Goal: Task Accomplishment & Management: Manage account settings

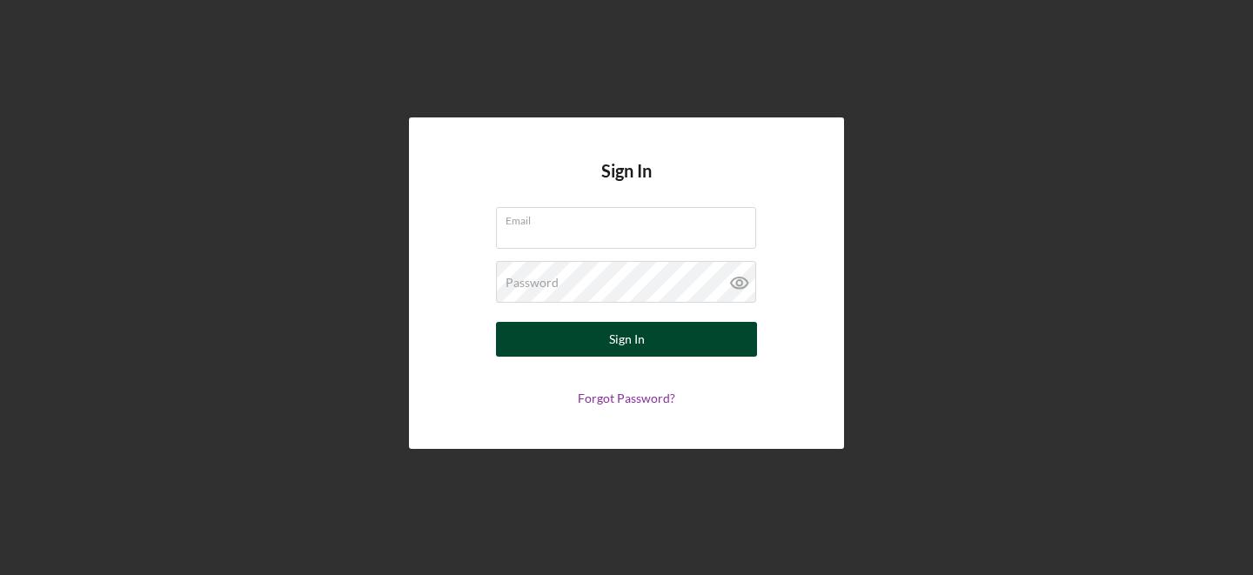
type input "[PERSON_NAME][EMAIL_ADDRESS][DOMAIN_NAME]"
click at [682, 345] on button "Sign In" at bounding box center [626, 339] width 261 height 35
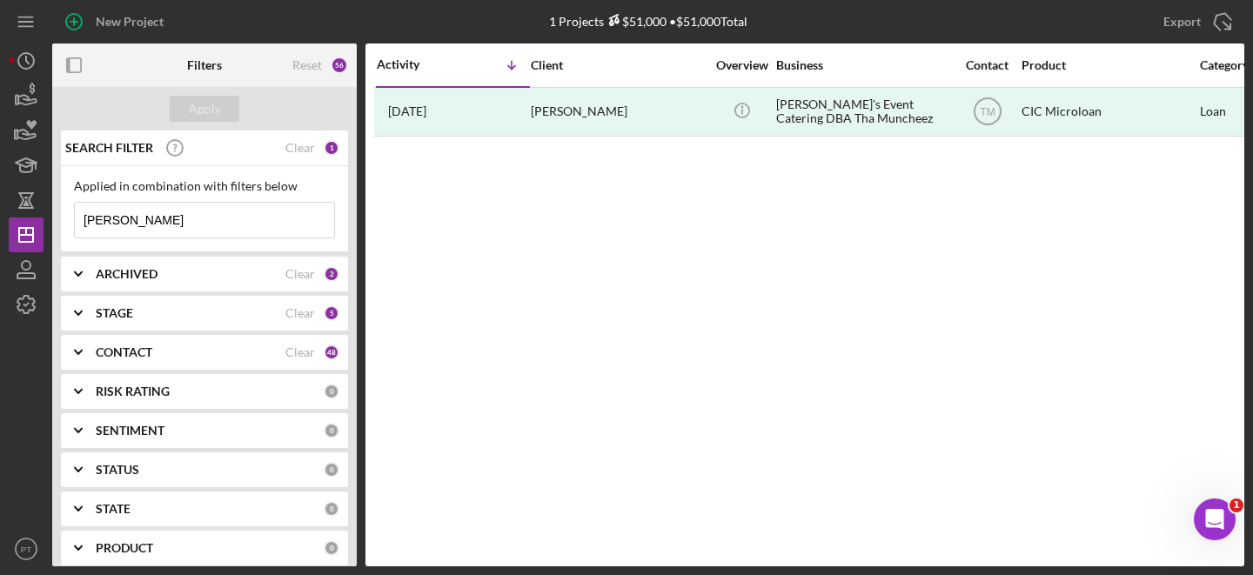
click at [252, 233] on input "[PERSON_NAME]" at bounding box center [204, 220] width 259 height 35
click at [257, 233] on input "[PERSON_NAME]" at bounding box center [204, 220] width 259 height 35
click at [196, 104] on div "Apply" at bounding box center [205, 109] width 32 height 26
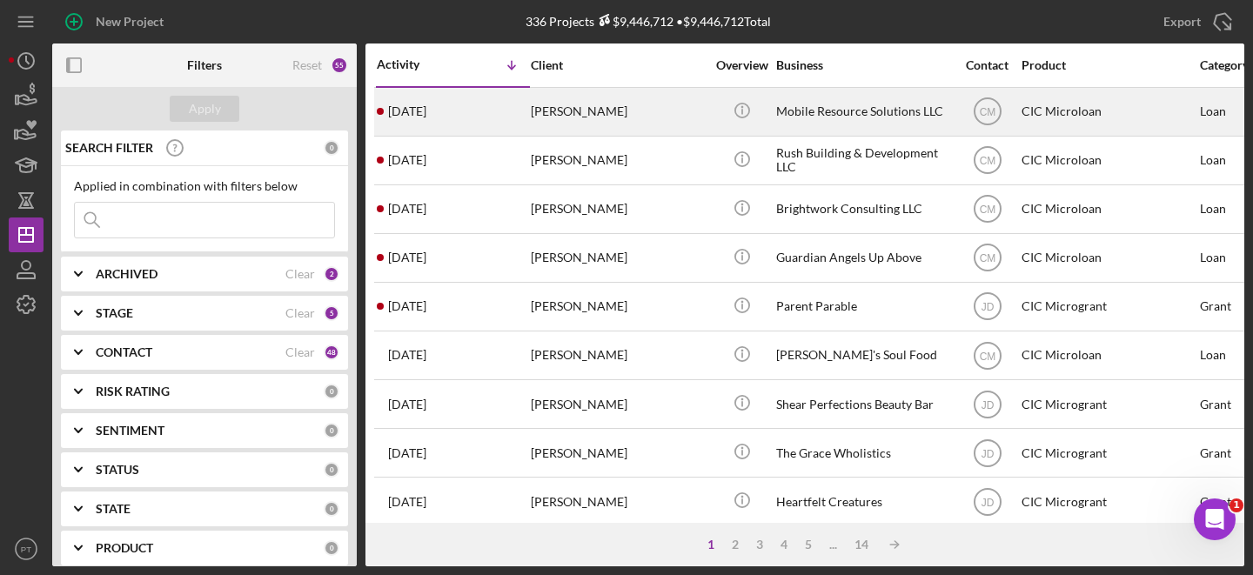
click at [640, 117] on div "[PERSON_NAME]" at bounding box center [618, 112] width 174 height 46
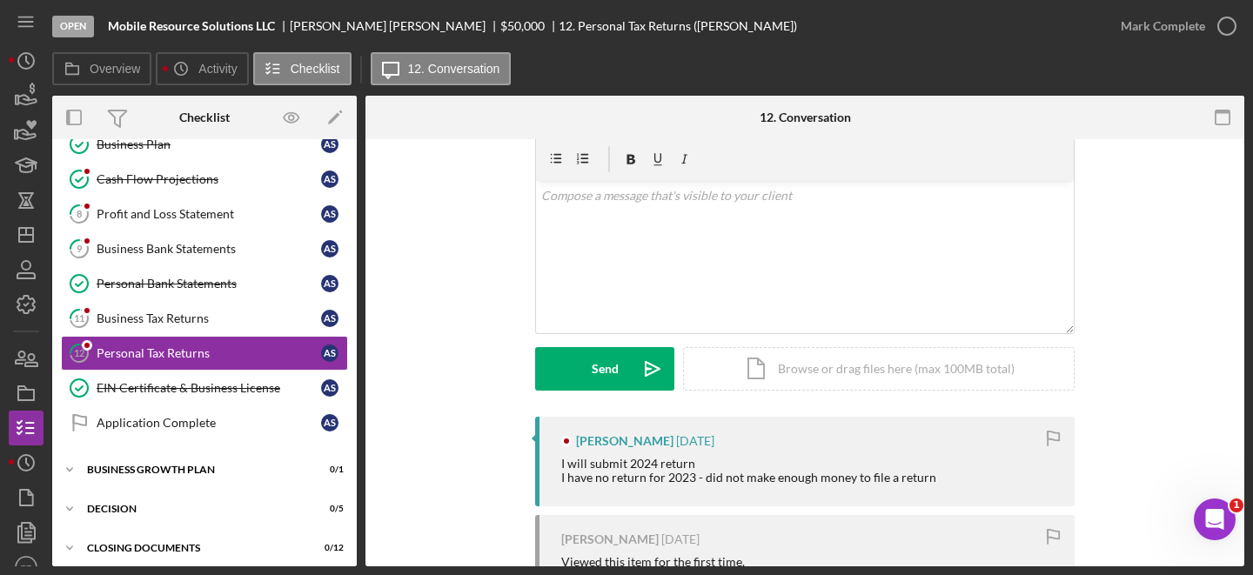
scroll to position [65, 0]
click at [215, 326] on link "11 Business Tax Returns A S" at bounding box center [204, 318] width 287 height 35
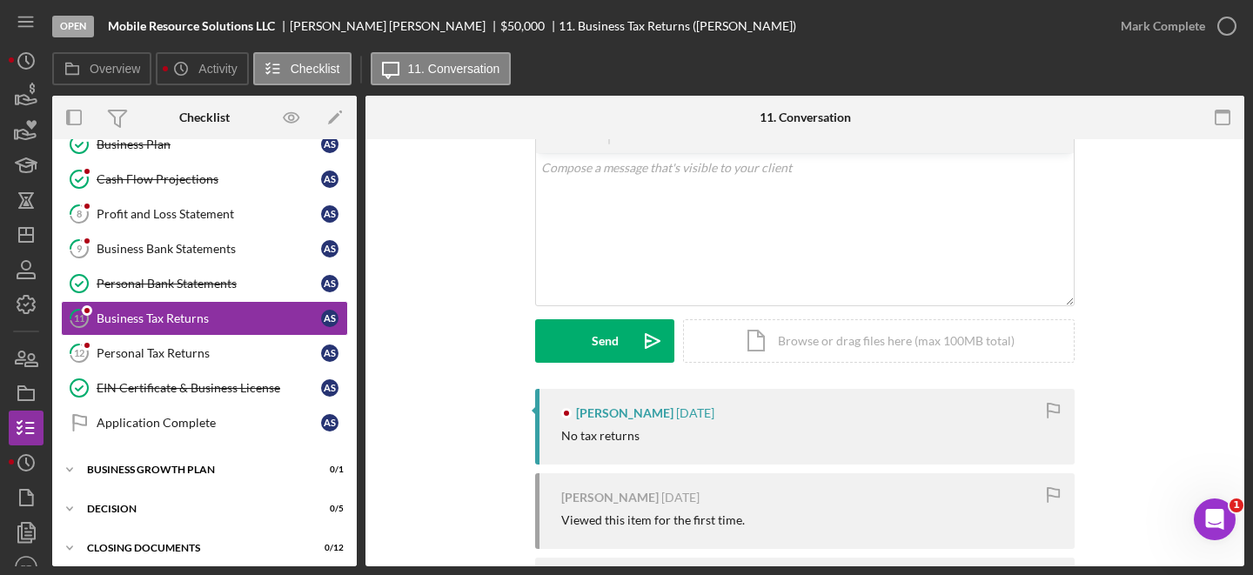
scroll to position [99, 0]
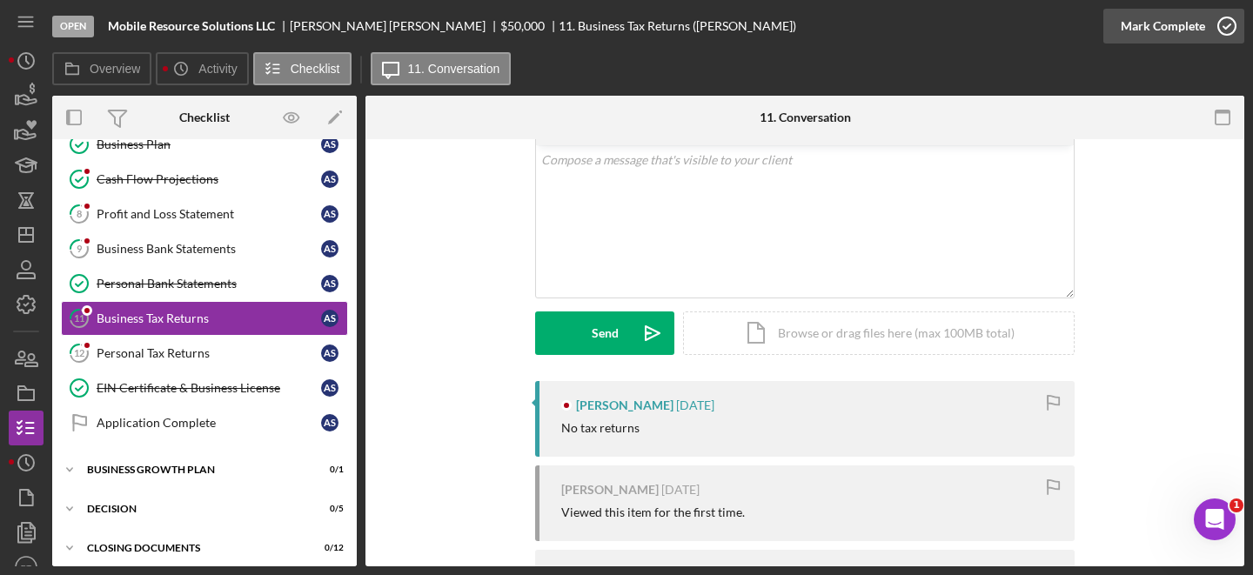
click at [1235, 37] on icon "button" at bounding box center [1227, 26] width 44 height 44
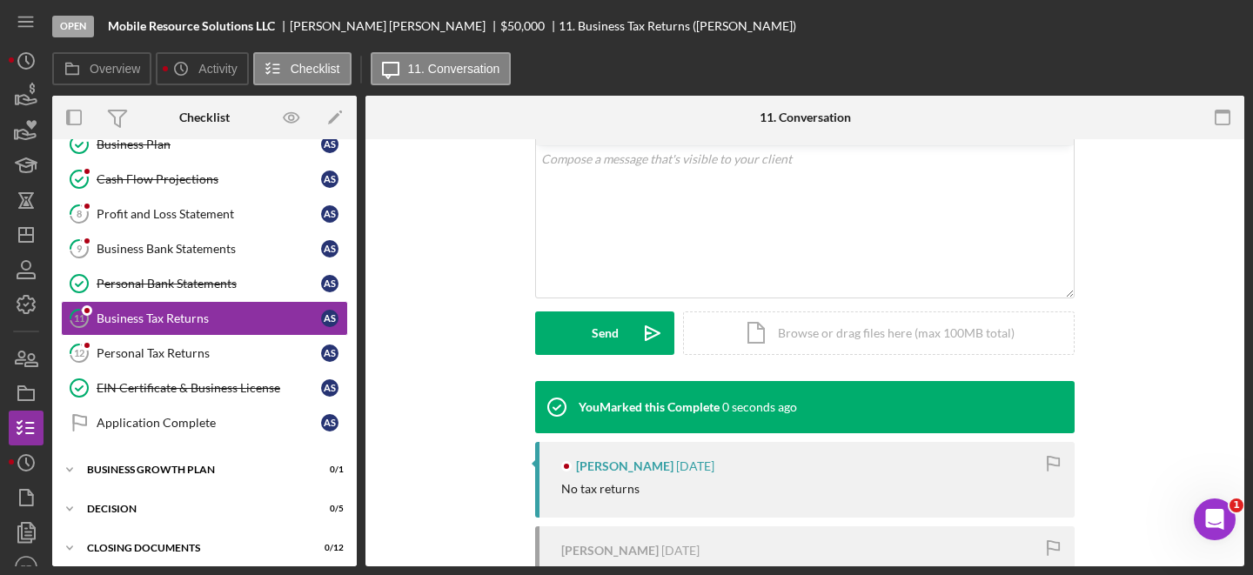
scroll to position [339, 0]
click at [191, 265] on link "9 Business Bank Statements A S" at bounding box center [204, 248] width 287 height 35
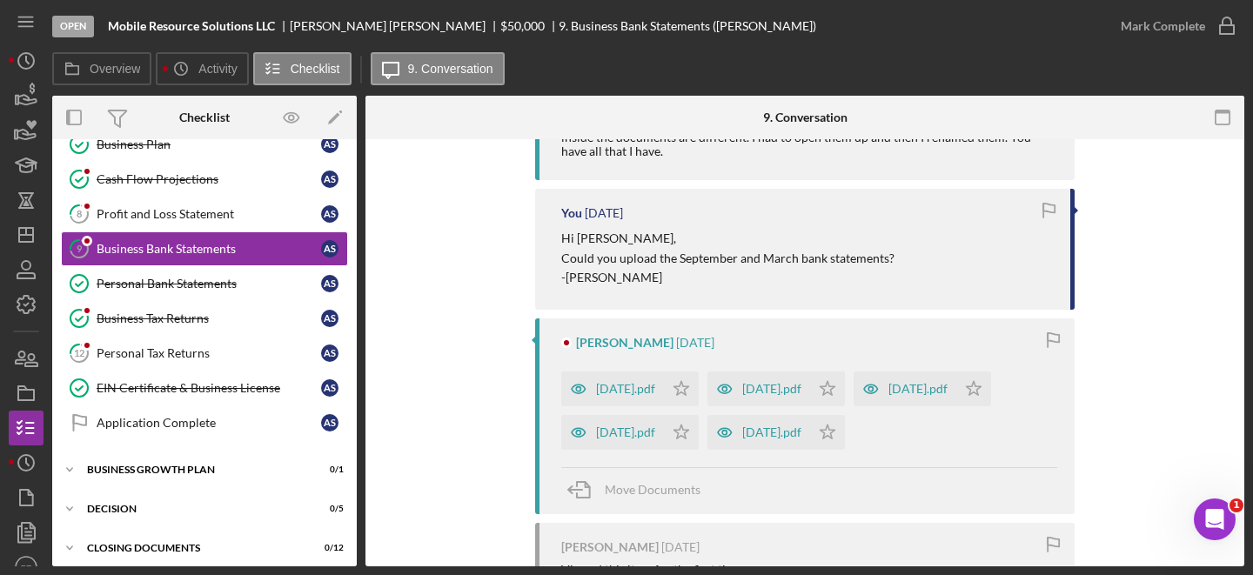
scroll to position [412, 0]
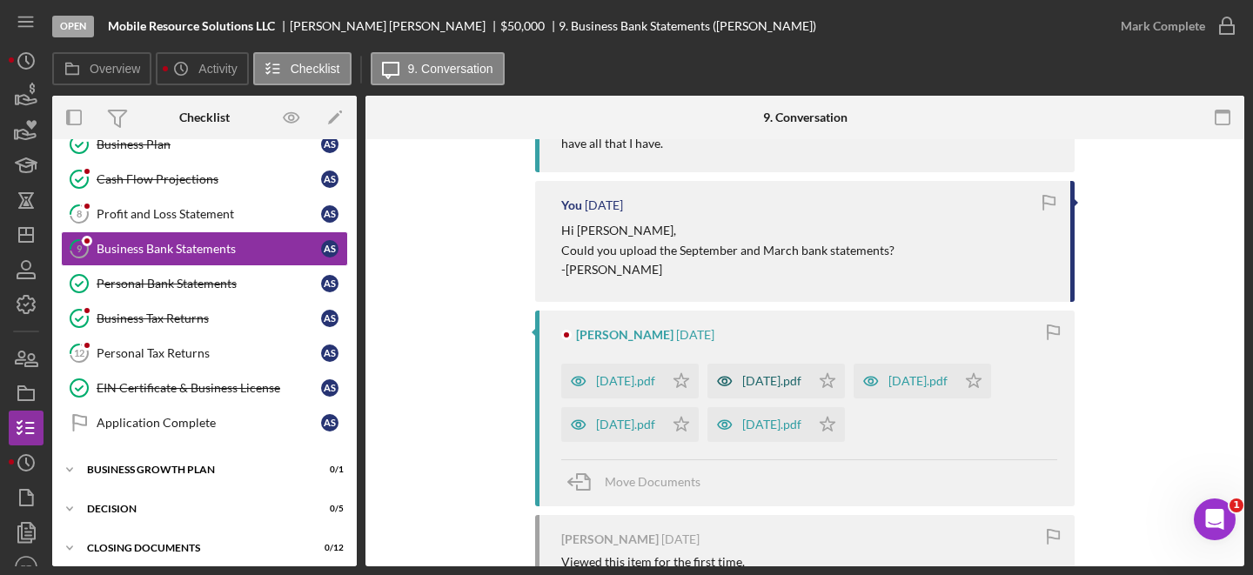
click at [802, 387] on div "[DATE].pdf" at bounding box center [771, 381] width 59 height 14
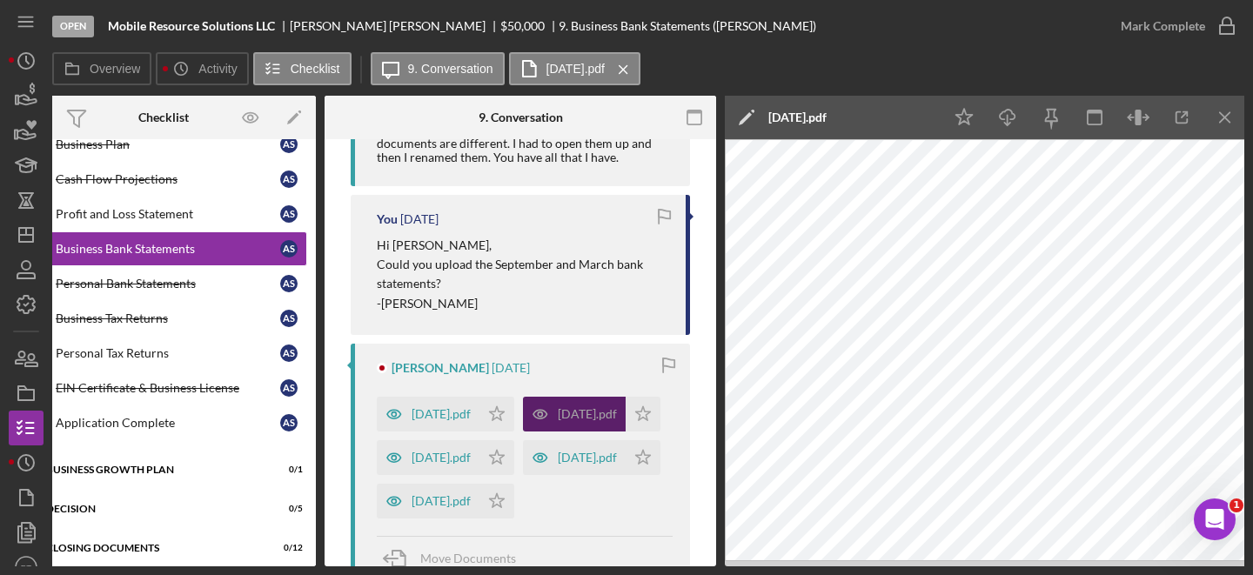
scroll to position [0, 44]
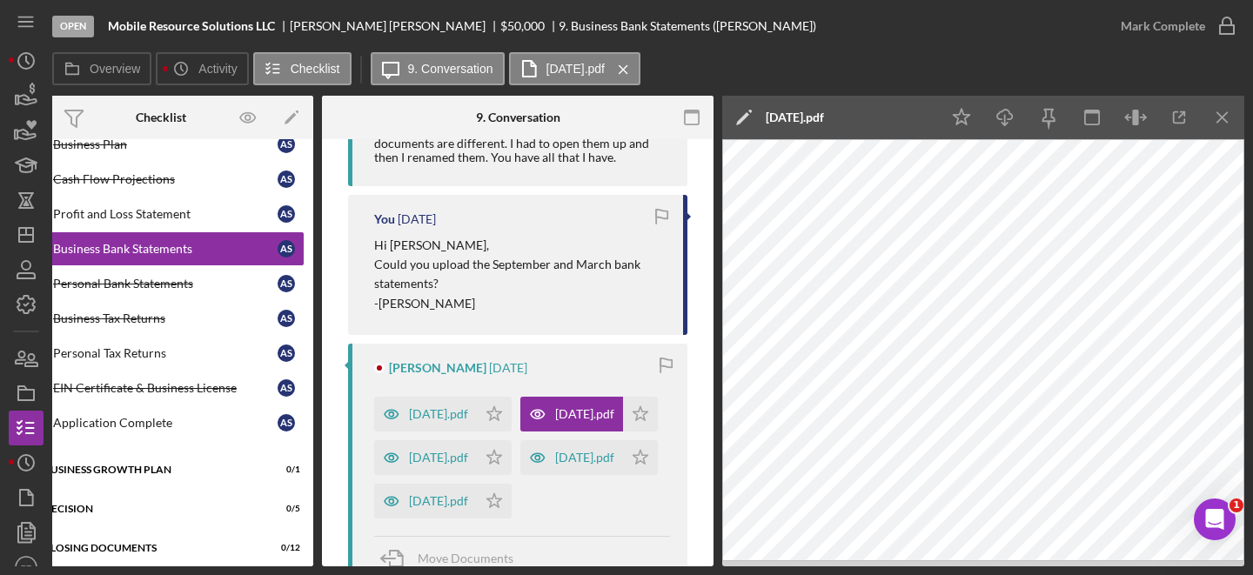
click at [613, 379] on div "[PERSON_NAME] [DATE] [DATE].pdf Icon/Star [DATE].pdf Icon/Star [DATE].pdf Icon/…" at bounding box center [517, 463] width 339 height 239
click at [1226, 117] on icon "Icon/Menu Close" at bounding box center [1223, 117] width 39 height 39
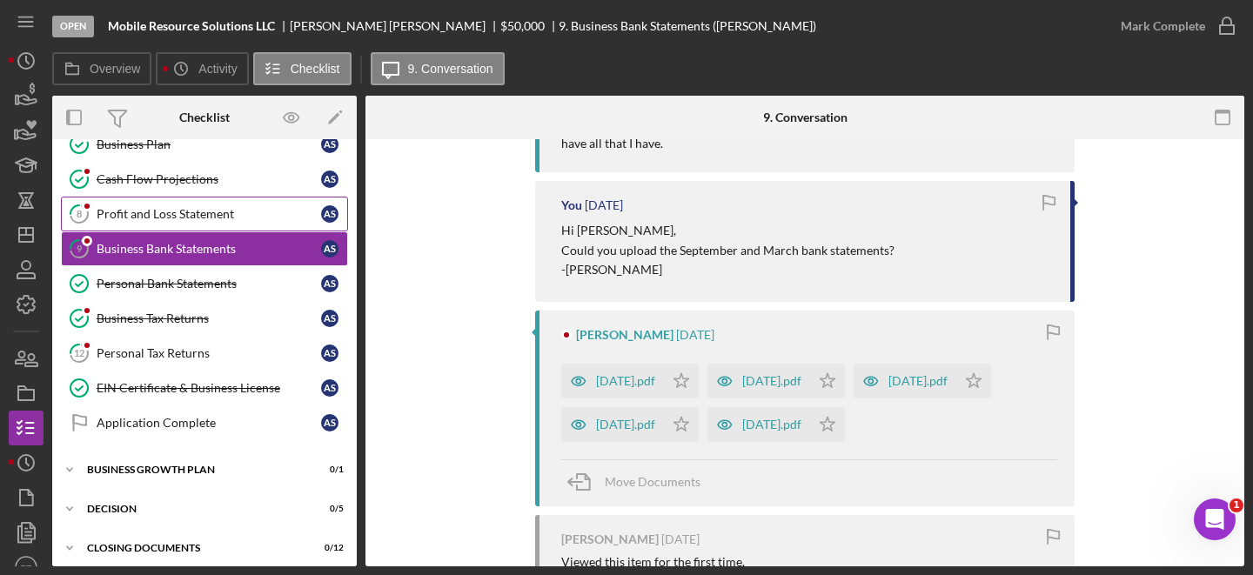
click at [222, 214] on div "Profit and Loss Statement" at bounding box center [209, 214] width 225 height 14
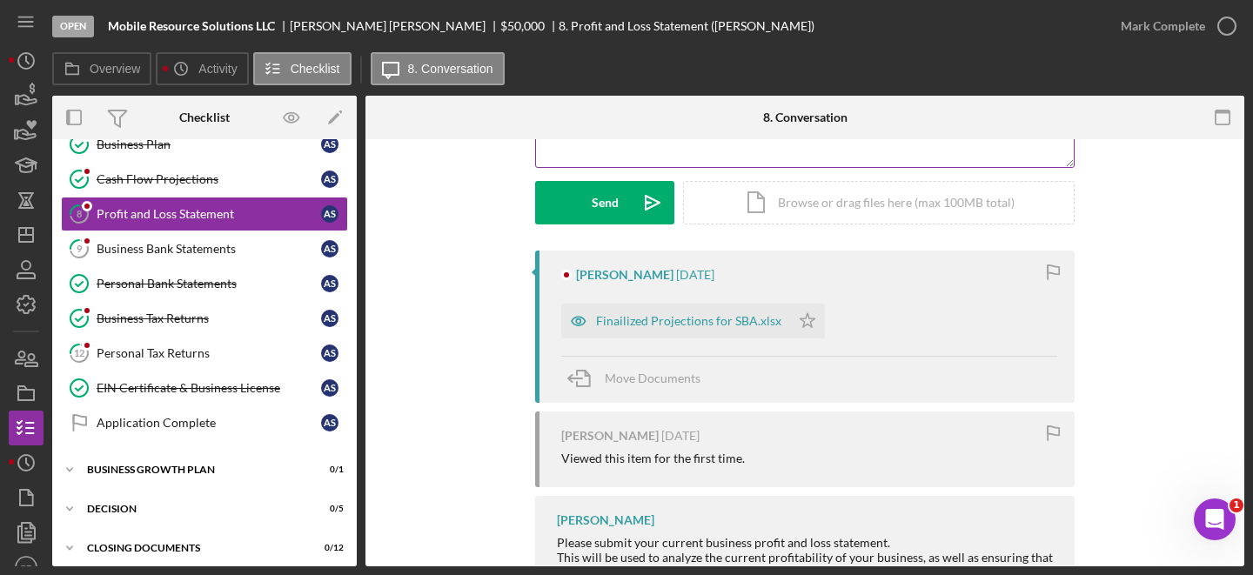
scroll to position [242, 0]
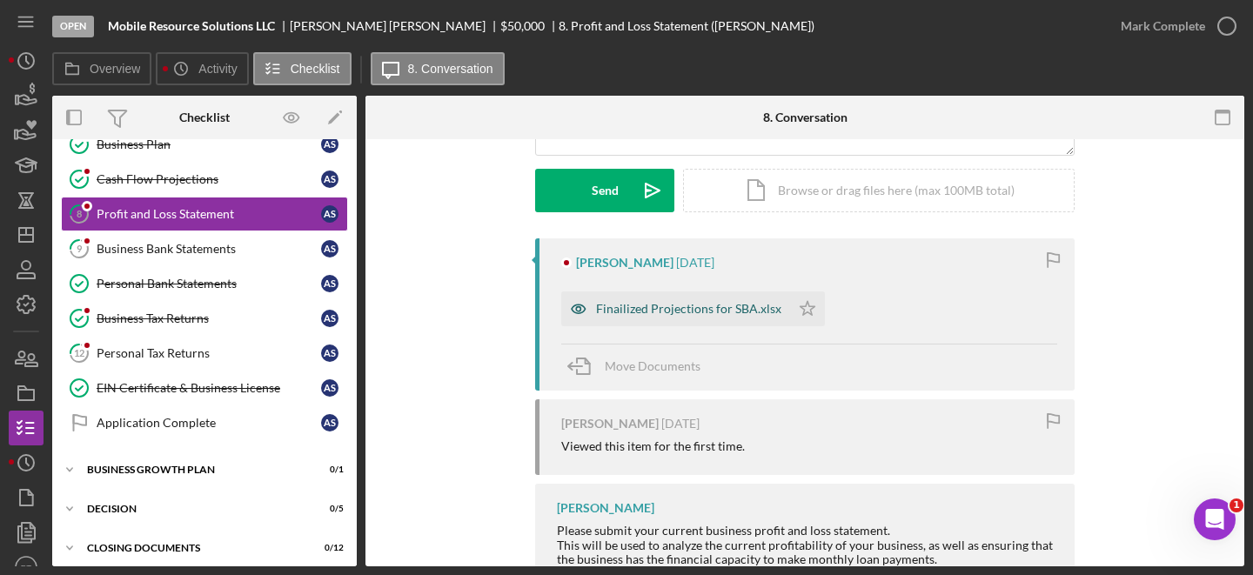
click at [666, 314] on div "Finailized Projections for SBA.xlsx" at bounding box center [688, 309] width 185 height 14
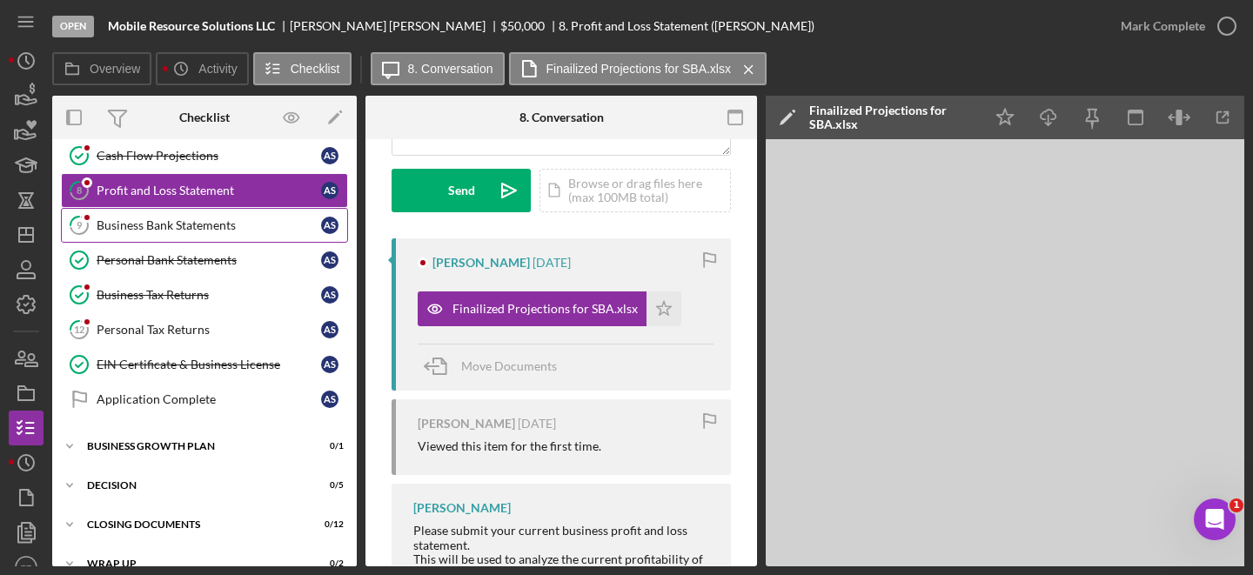
scroll to position [258, 0]
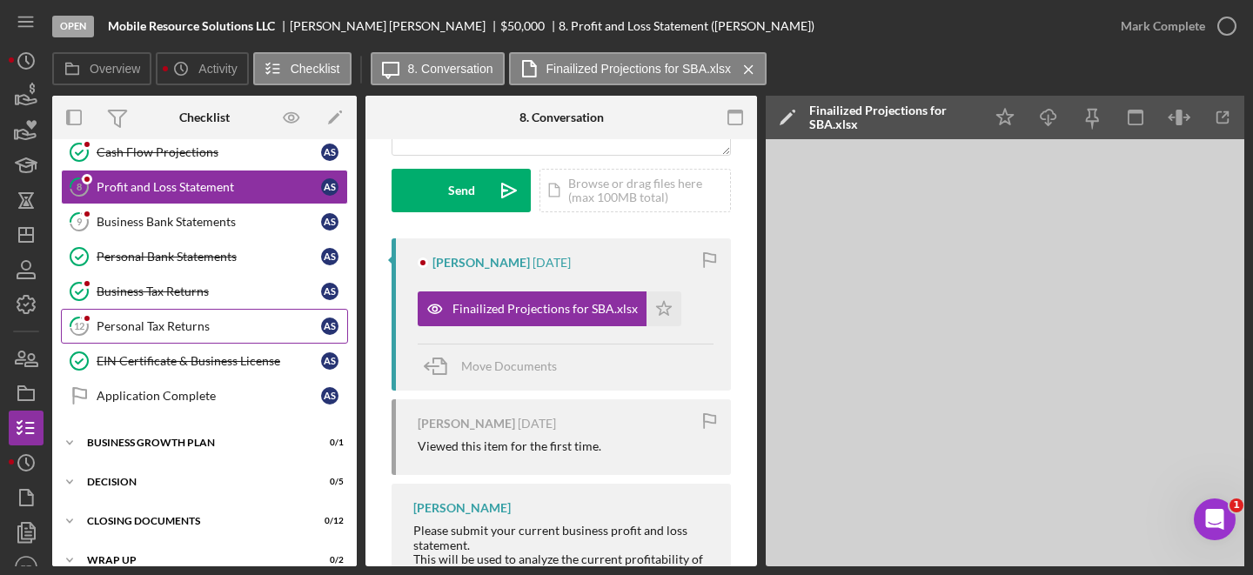
click at [193, 327] on div "Personal Tax Returns" at bounding box center [209, 326] width 225 height 14
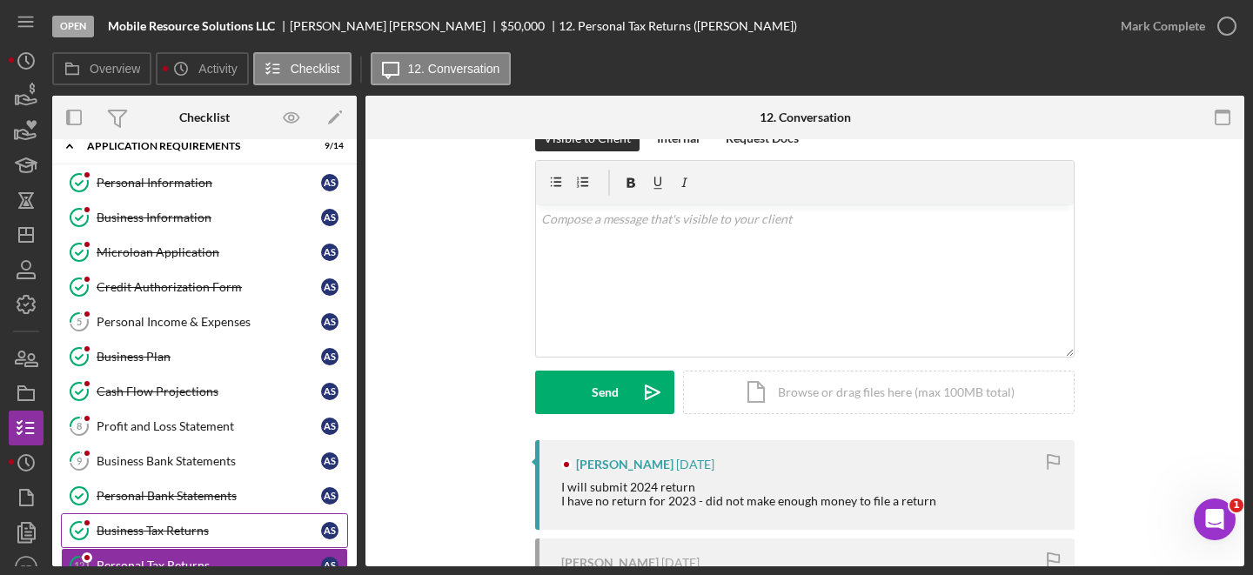
scroll to position [14, 0]
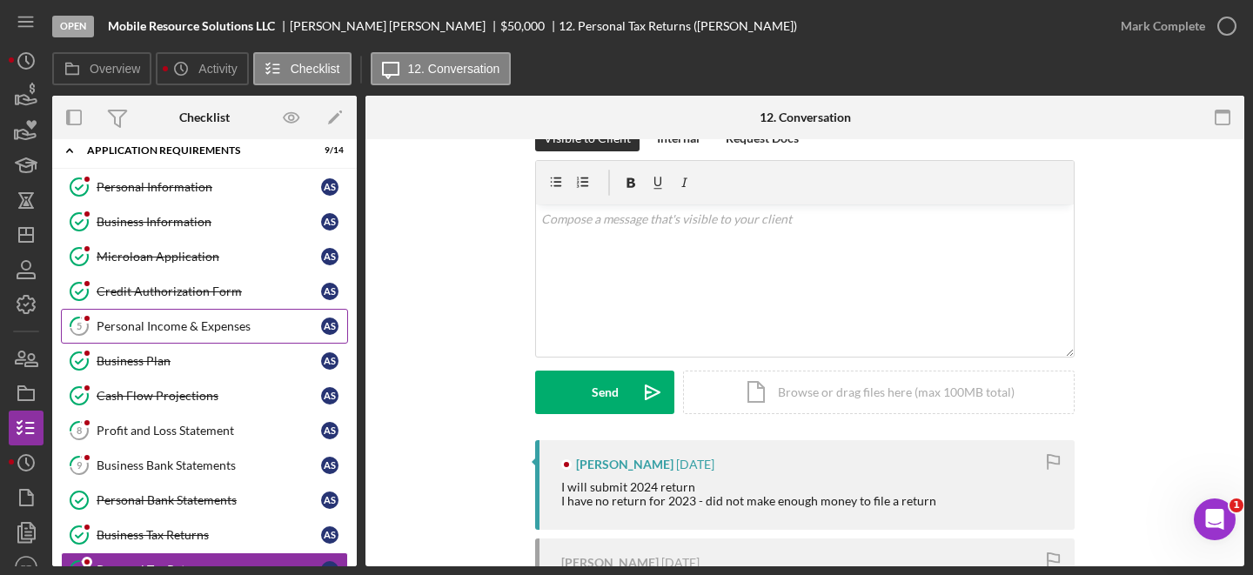
click at [228, 329] on div "Personal Income & Expenses" at bounding box center [209, 326] width 225 height 14
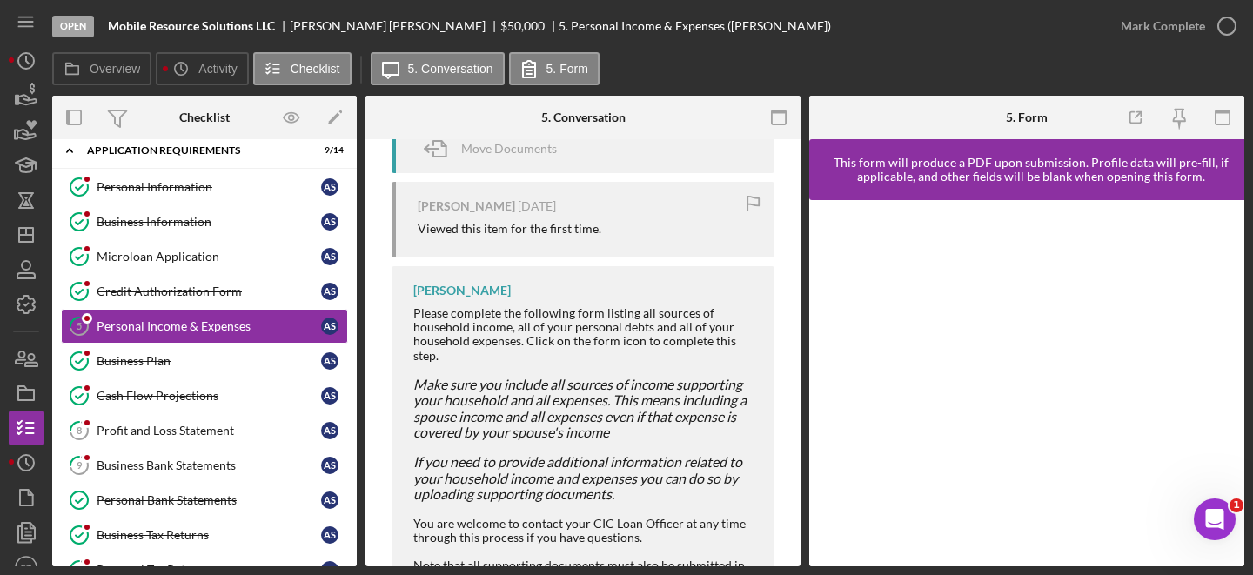
scroll to position [762, 0]
click at [533, 74] on icon at bounding box center [529, 69] width 44 height 44
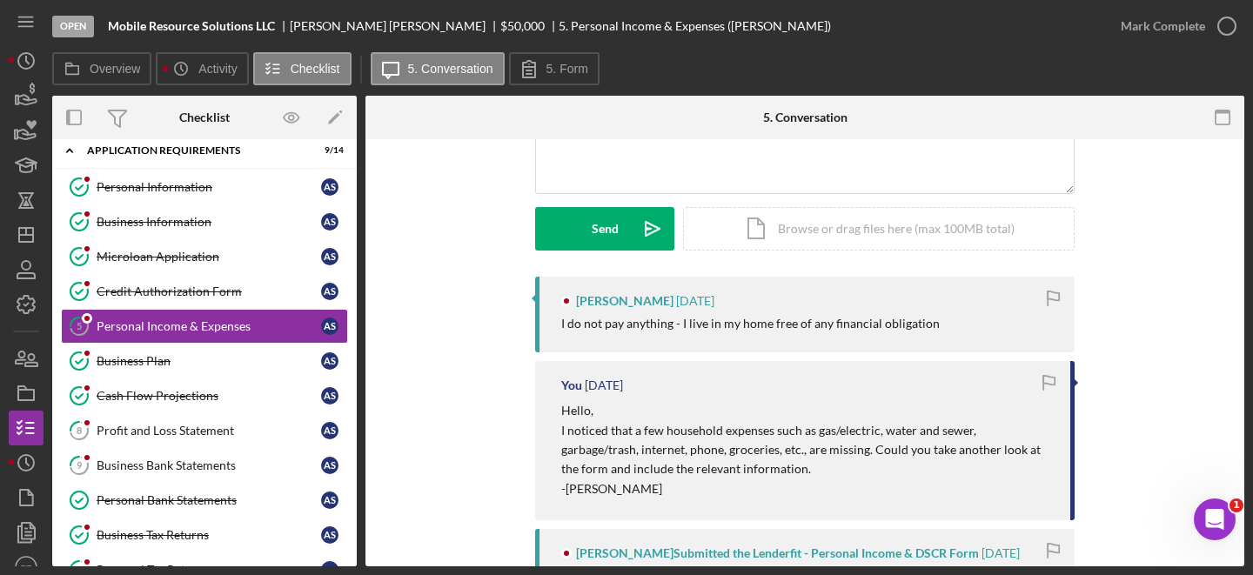
scroll to position [141, 0]
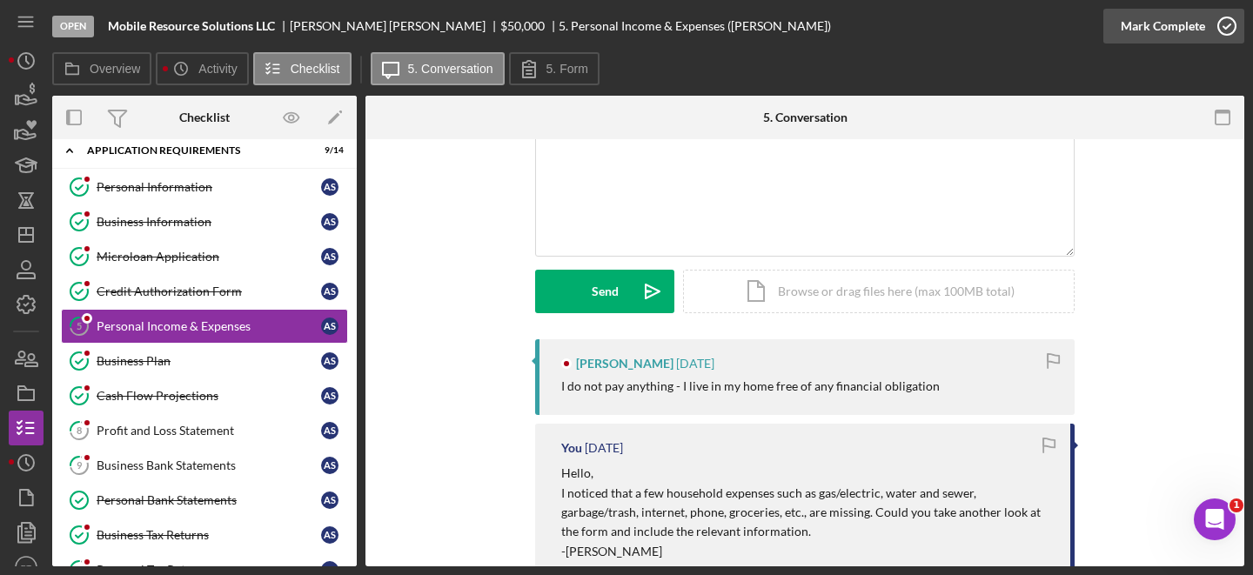
click at [1221, 35] on icon "button" at bounding box center [1227, 26] width 44 height 44
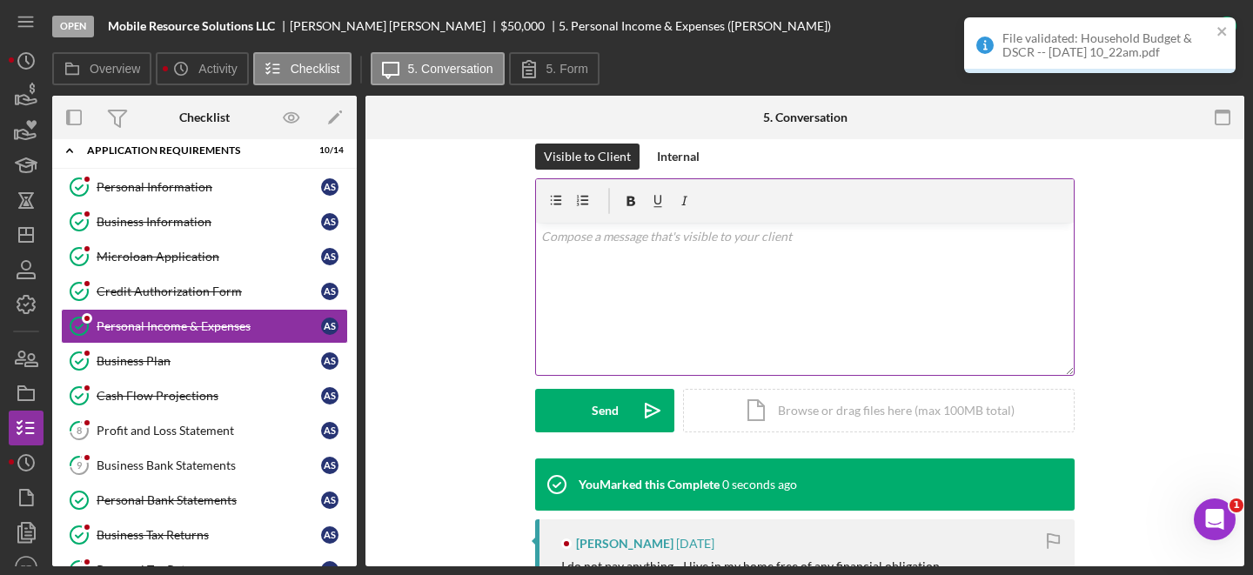
scroll to position [253, 0]
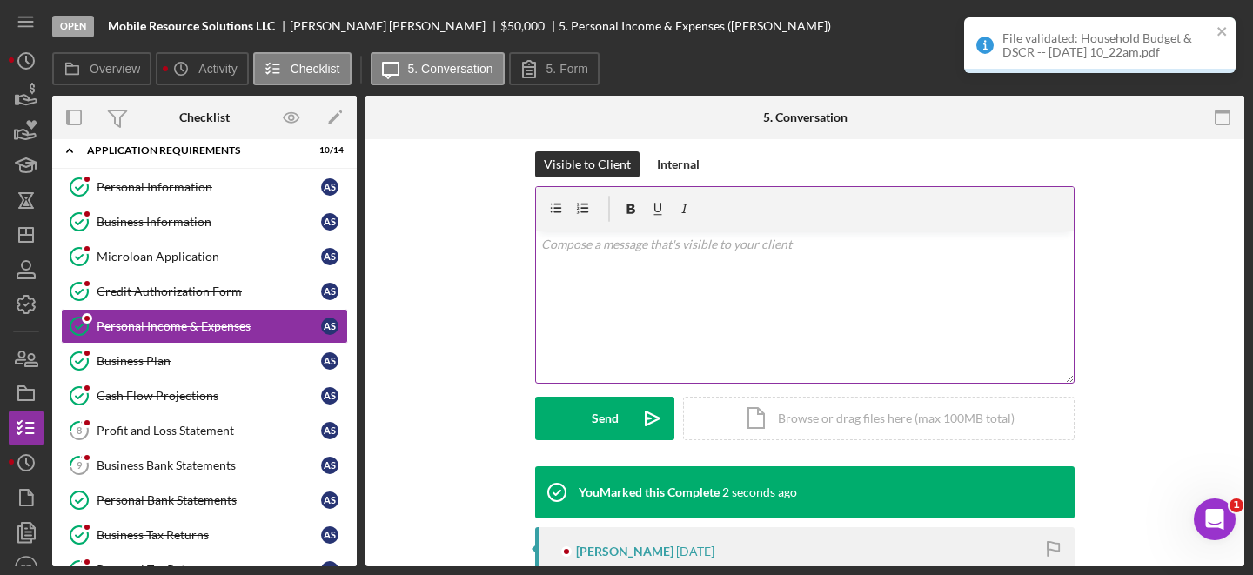
click at [728, 250] on p at bounding box center [805, 244] width 528 height 19
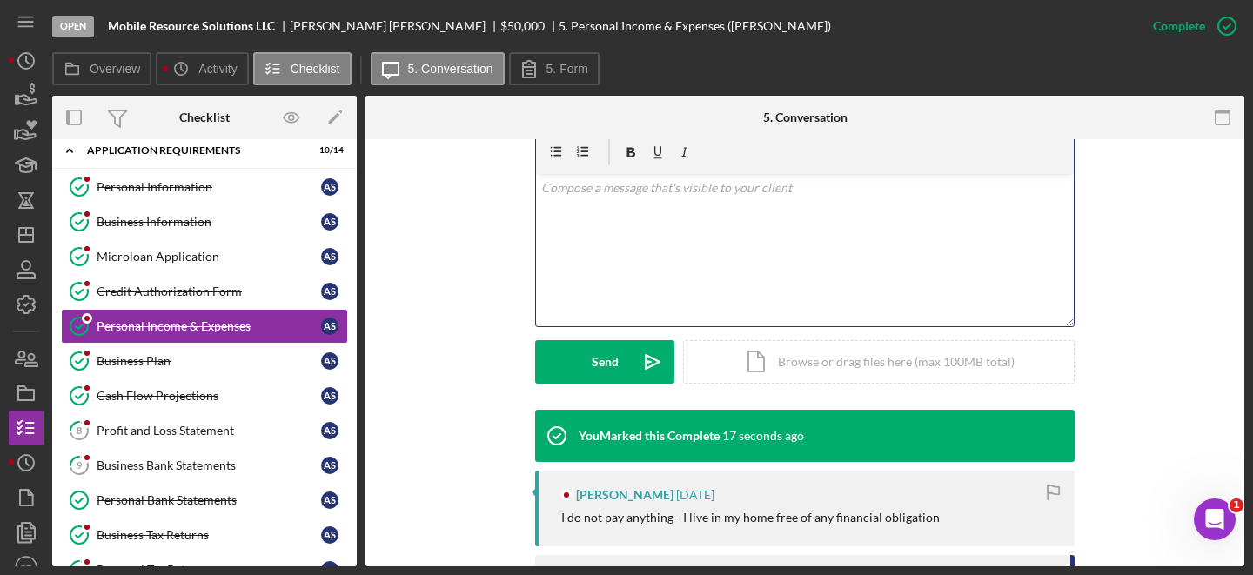
scroll to position [300, 0]
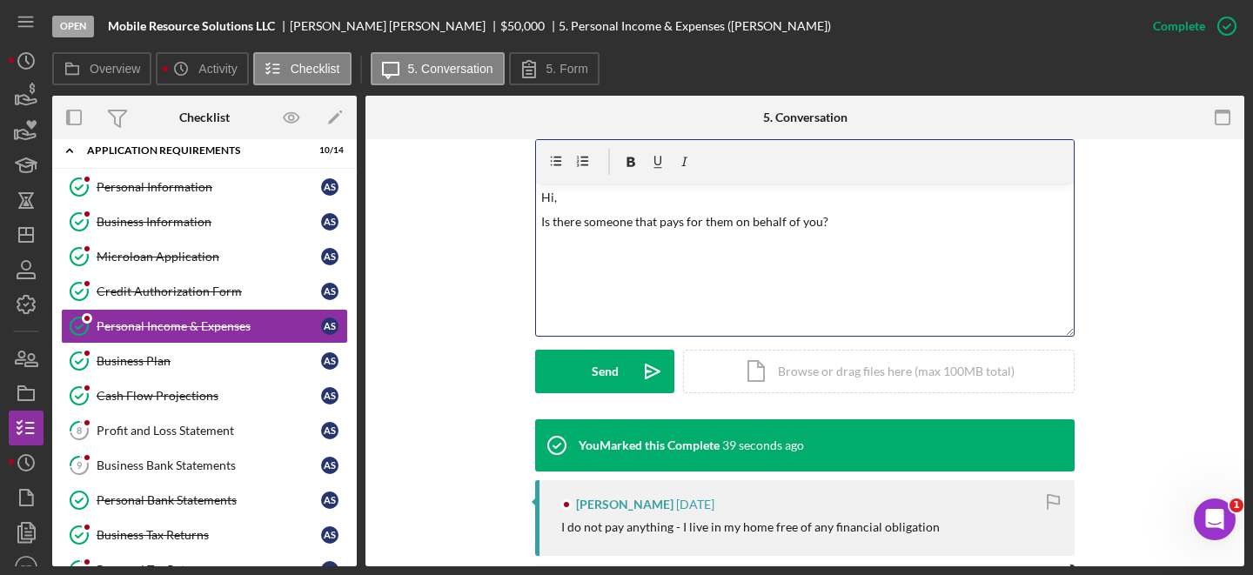
click at [695, 212] on p "Is there someone that pays for them on behalf of you?" at bounding box center [805, 221] width 528 height 19
copy p "Is there someone that pays for them on behalf of you?"
click at [559, 223] on p "Is there someone that pays for them on behalf of you?" at bounding box center [805, 221] width 528 height 19
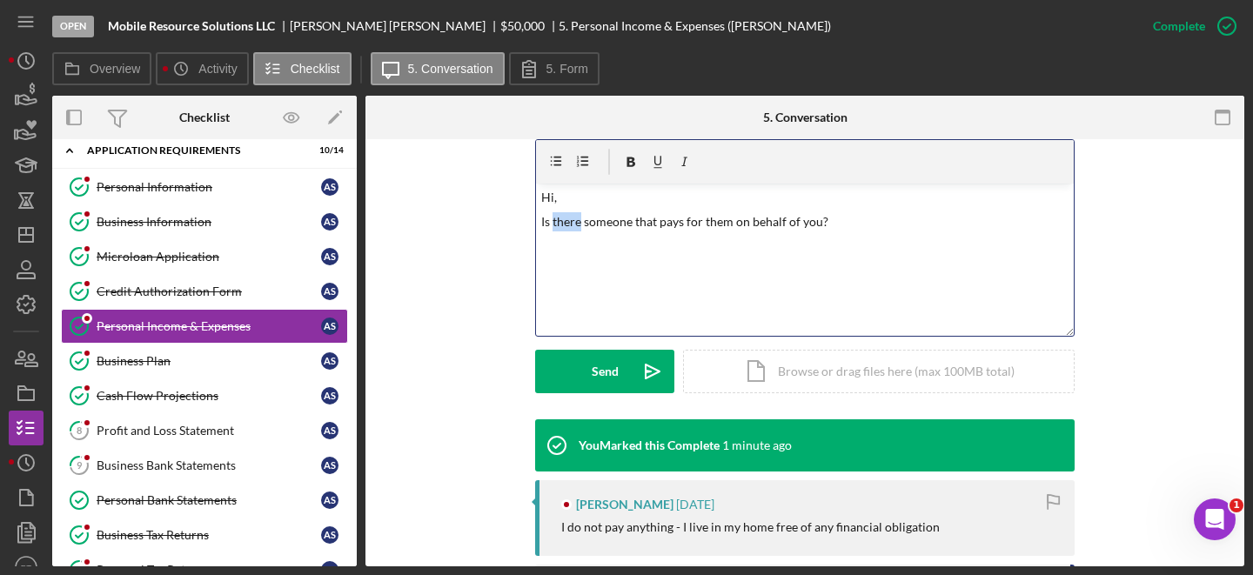
click at [559, 223] on p "Is there someone that pays for them on behalf of you?" at bounding box center [805, 221] width 528 height 19
click at [567, 228] on p "Is there someone who pays for them on your behalf?" at bounding box center [818, 229] width 502 height 19
click at [824, 220] on p "Is there someone who pays for them on your behalf?" at bounding box center [805, 221] width 528 height 19
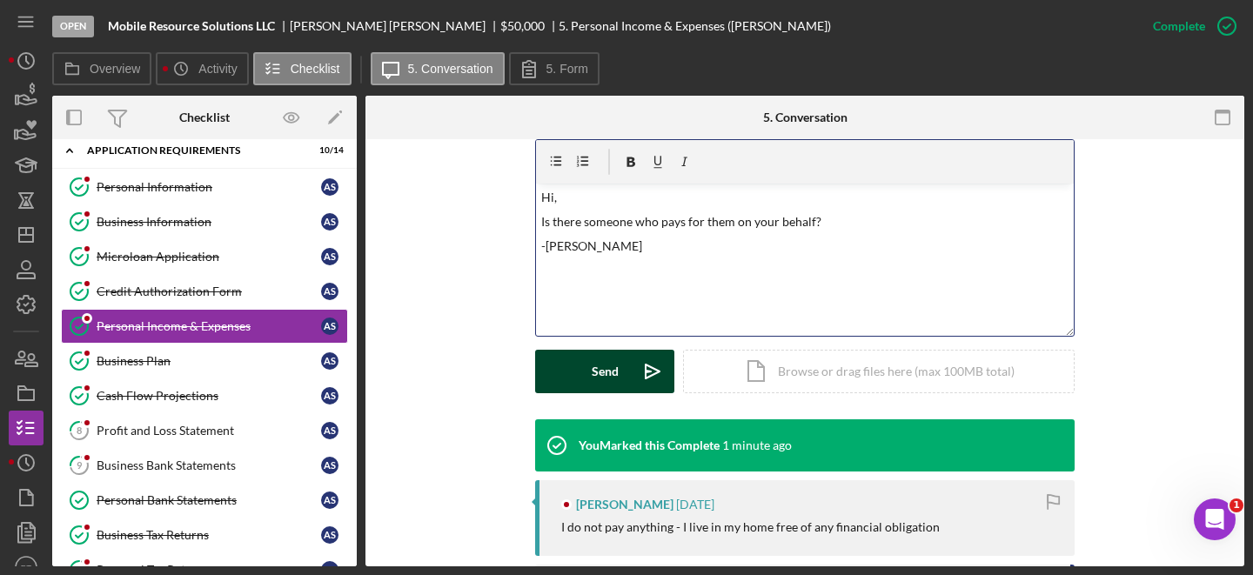
click at [625, 363] on button "Send Icon/icon-invite-send" at bounding box center [604, 372] width 139 height 44
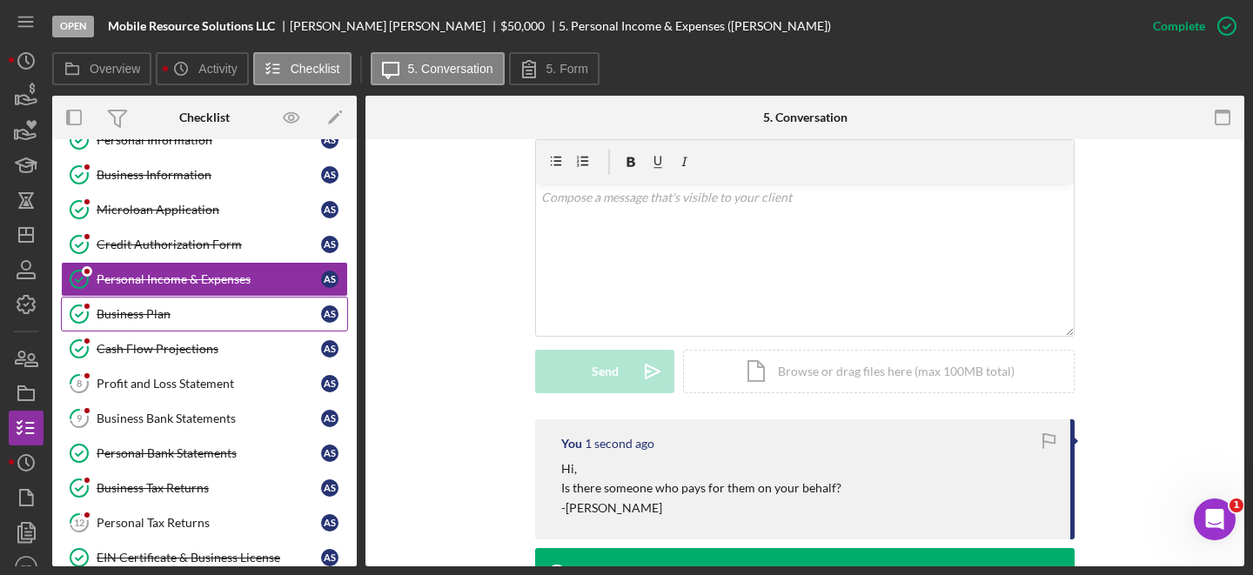
scroll to position [63, 0]
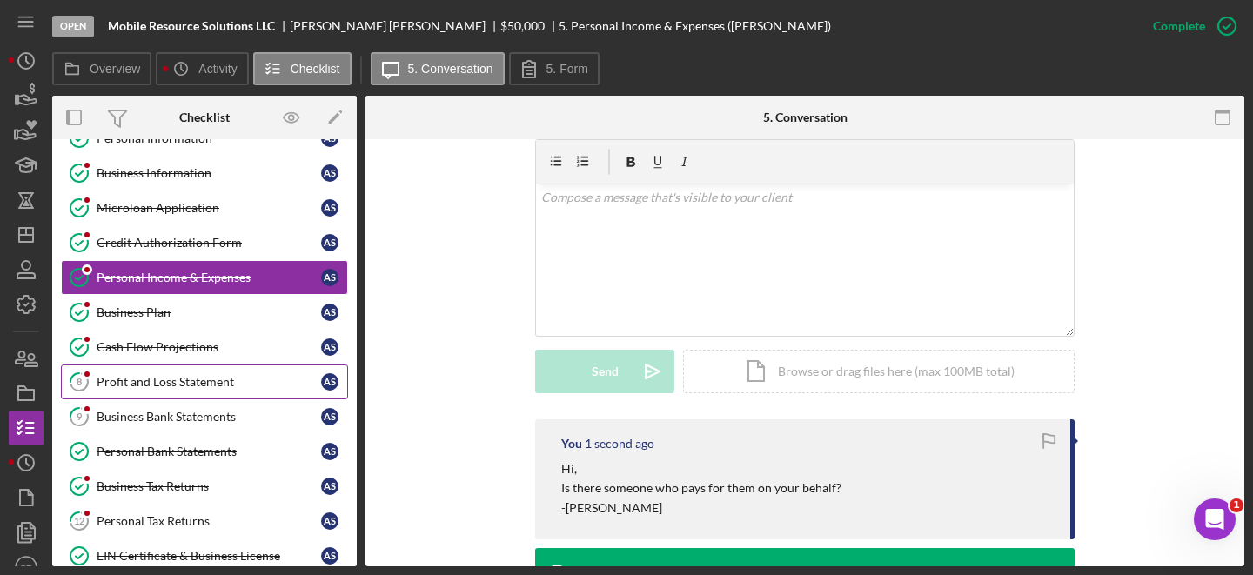
click at [176, 383] on div "Profit and Loss Statement" at bounding box center [209, 382] width 225 height 14
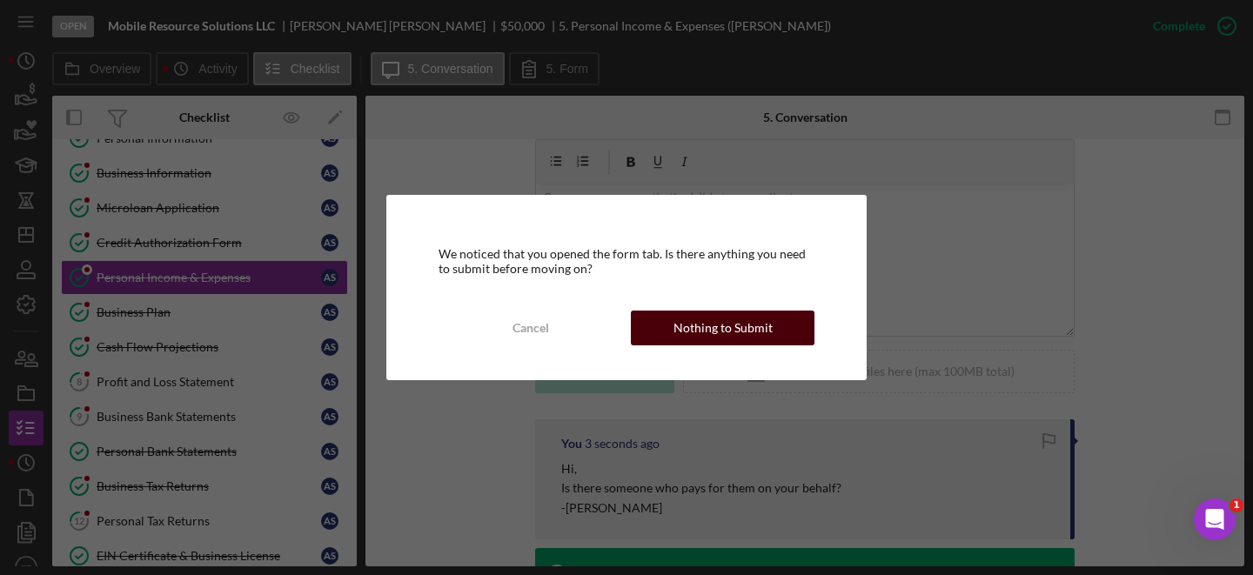
click at [673, 337] on button "Nothing to Submit" at bounding box center [723, 328] width 184 height 35
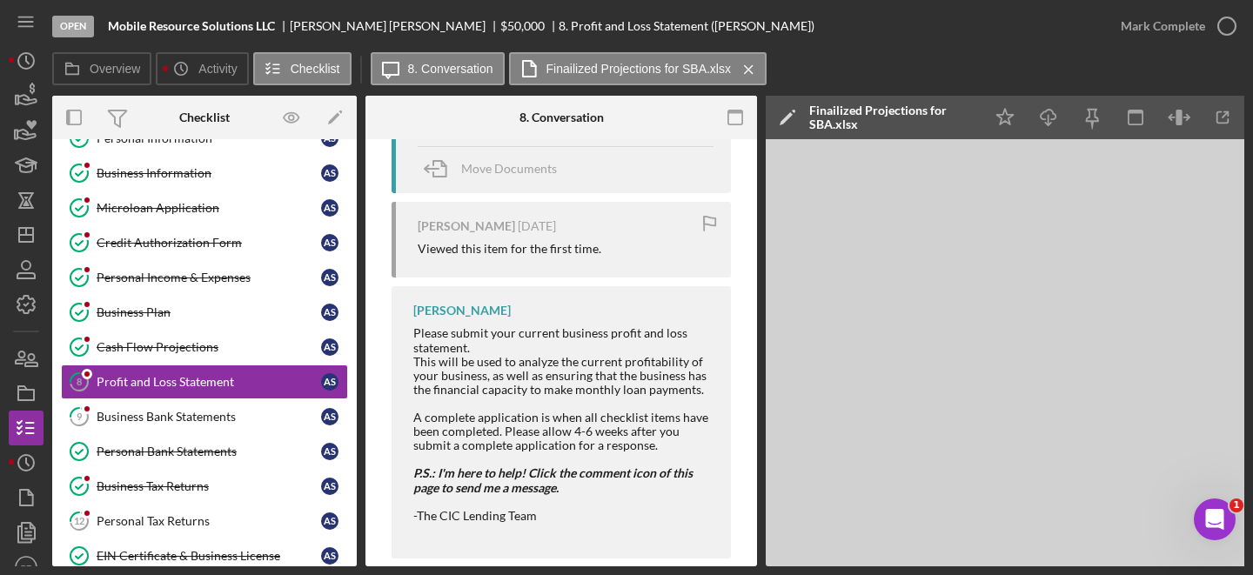
scroll to position [471, 0]
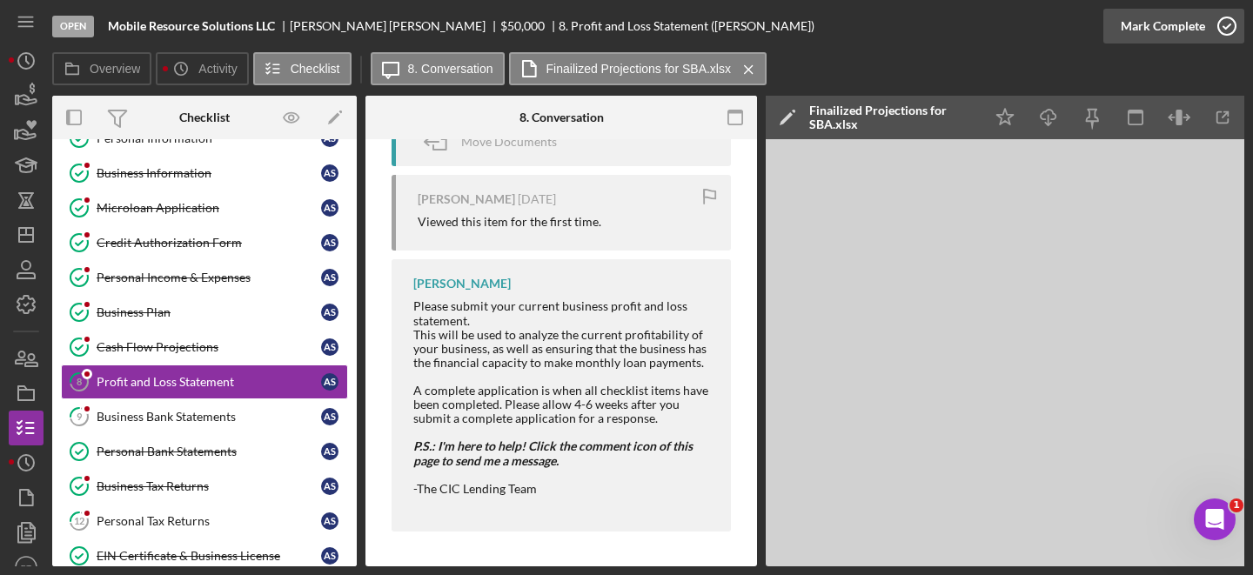
click at [1231, 21] on icon "button" at bounding box center [1227, 26] width 44 height 44
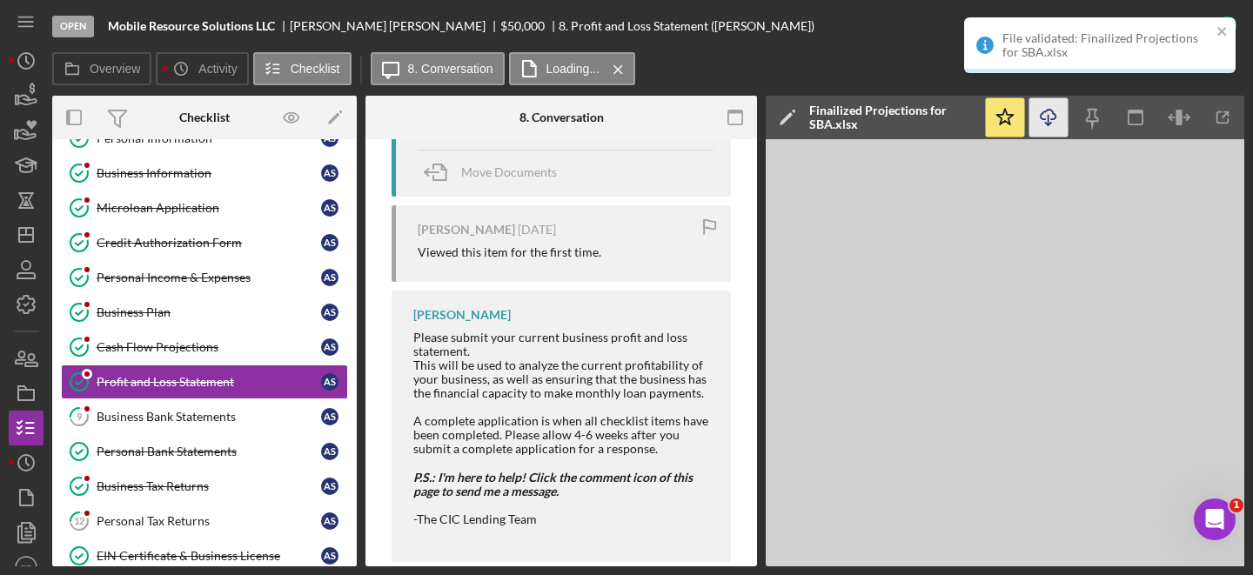
scroll to position [790, 0]
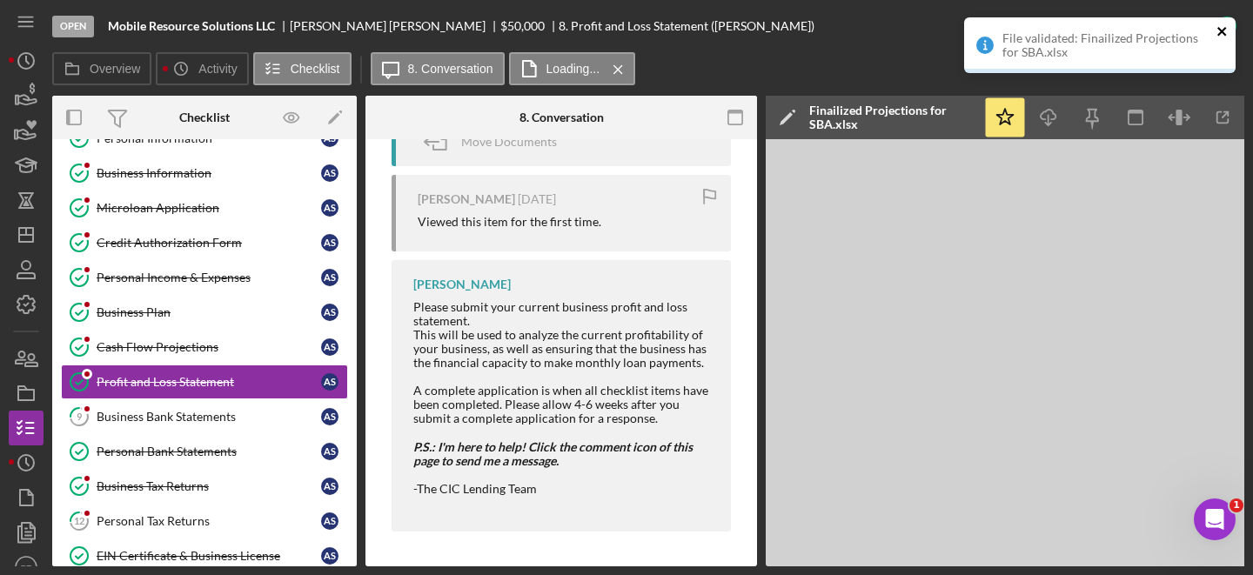
click at [1225, 24] on icon "close" at bounding box center [1223, 31] width 12 height 14
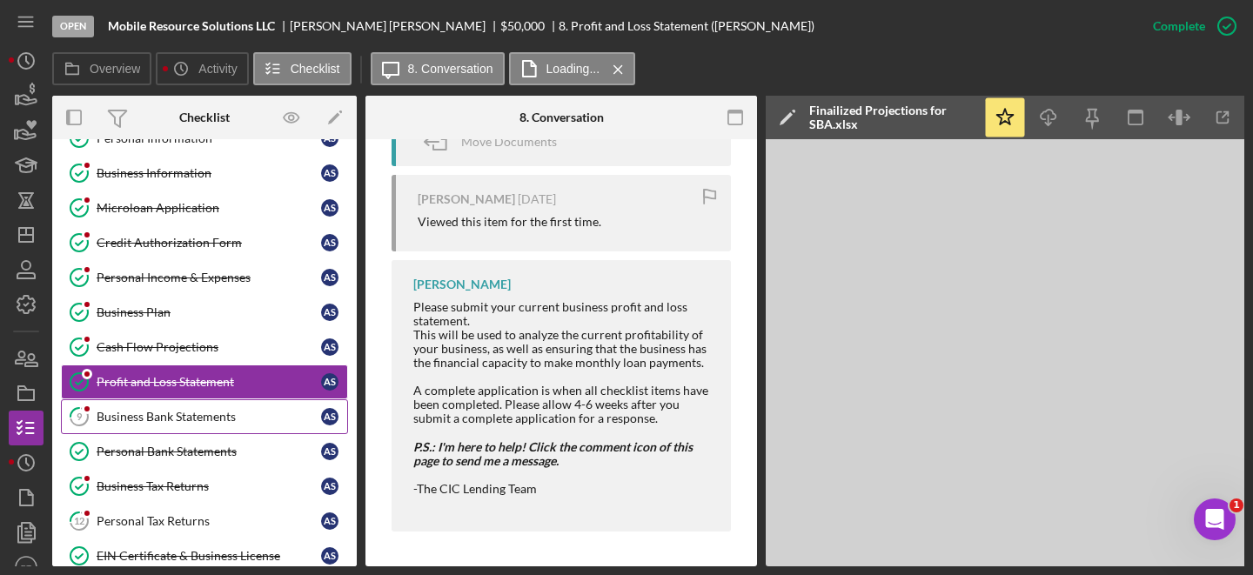
click at [217, 404] on link "9 Business Bank Statements A S" at bounding box center [204, 416] width 287 height 35
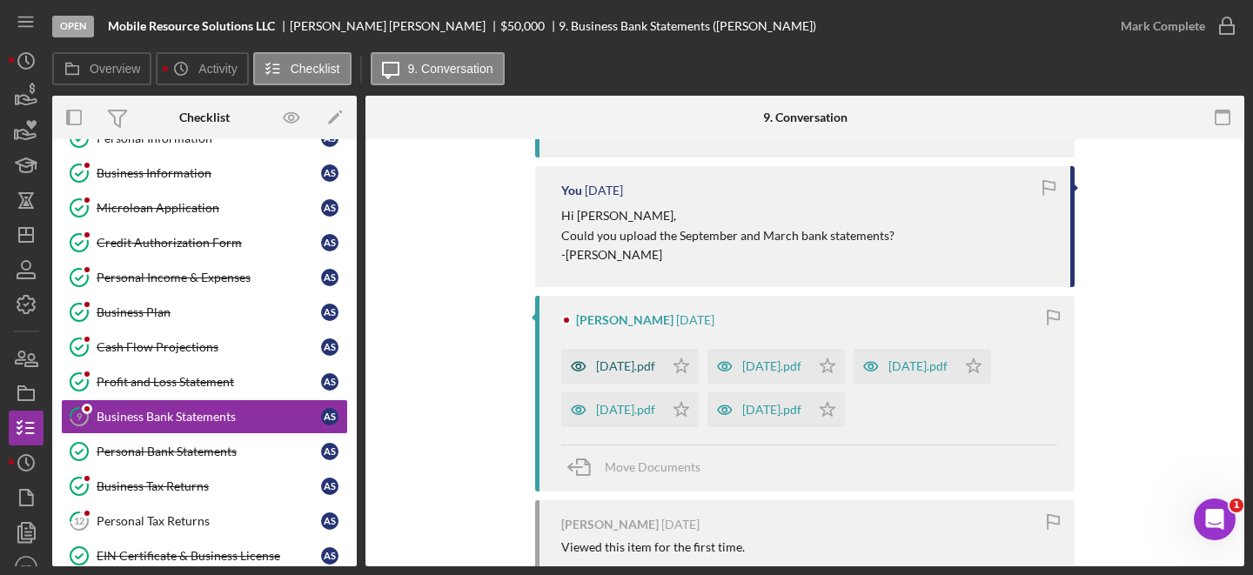
scroll to position [431, 0]
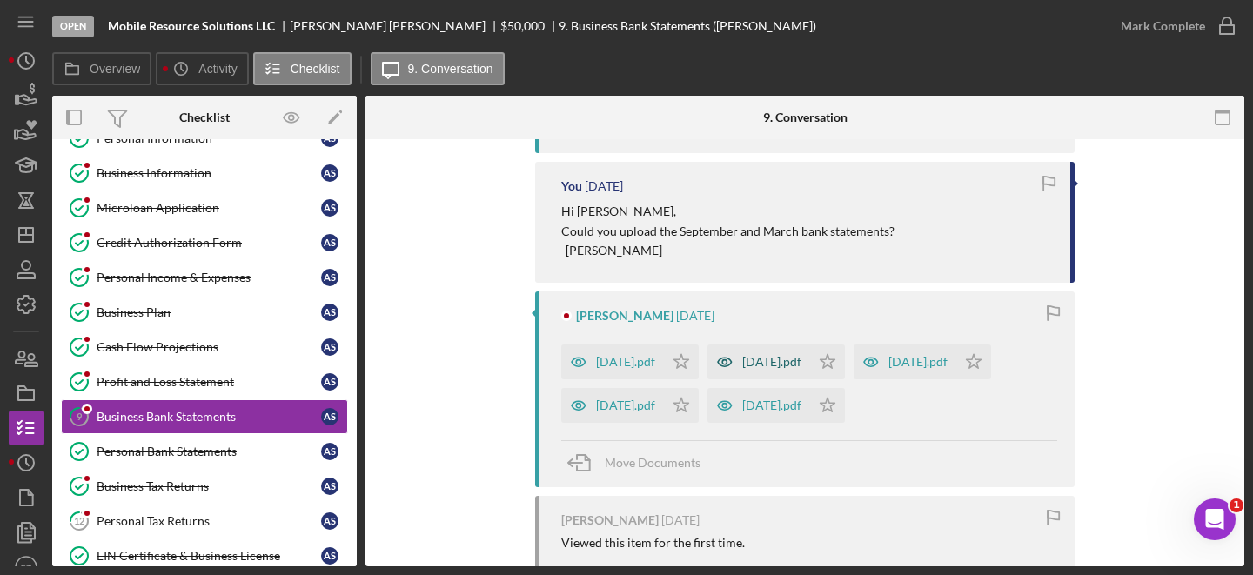
click at [796, 355] on div "[DATE].pdf" at bounding box center [771, 362] width 59 height 14
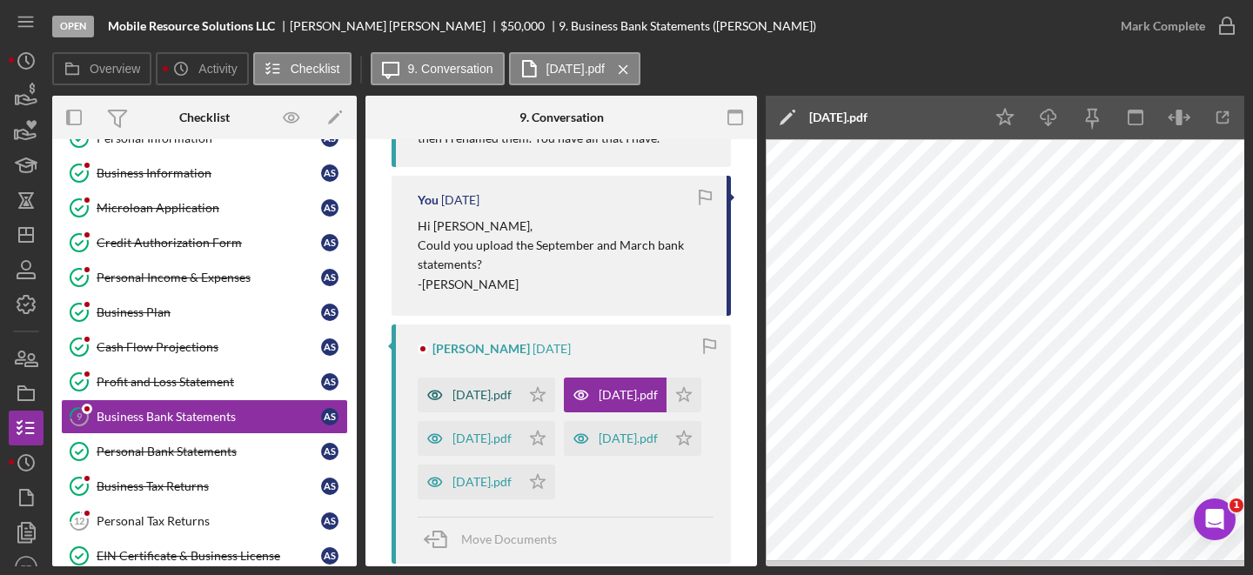
click at [512, 390] on div "[DATE].pdf" at bounding box center [482, 395] width 59 height 14
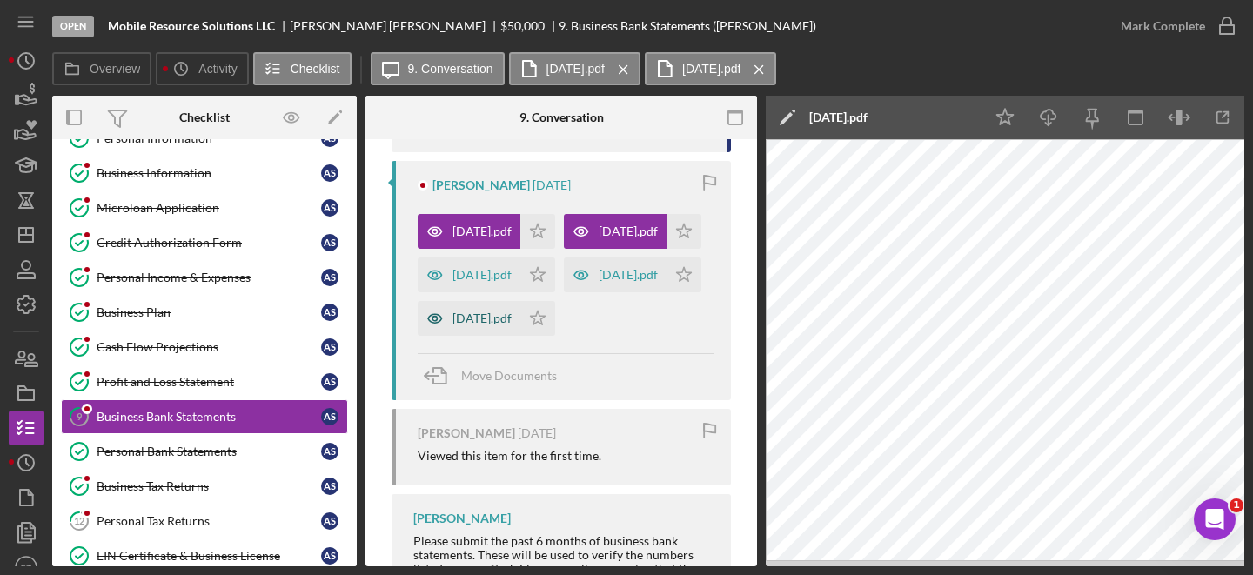
scroll to position [646, 0]
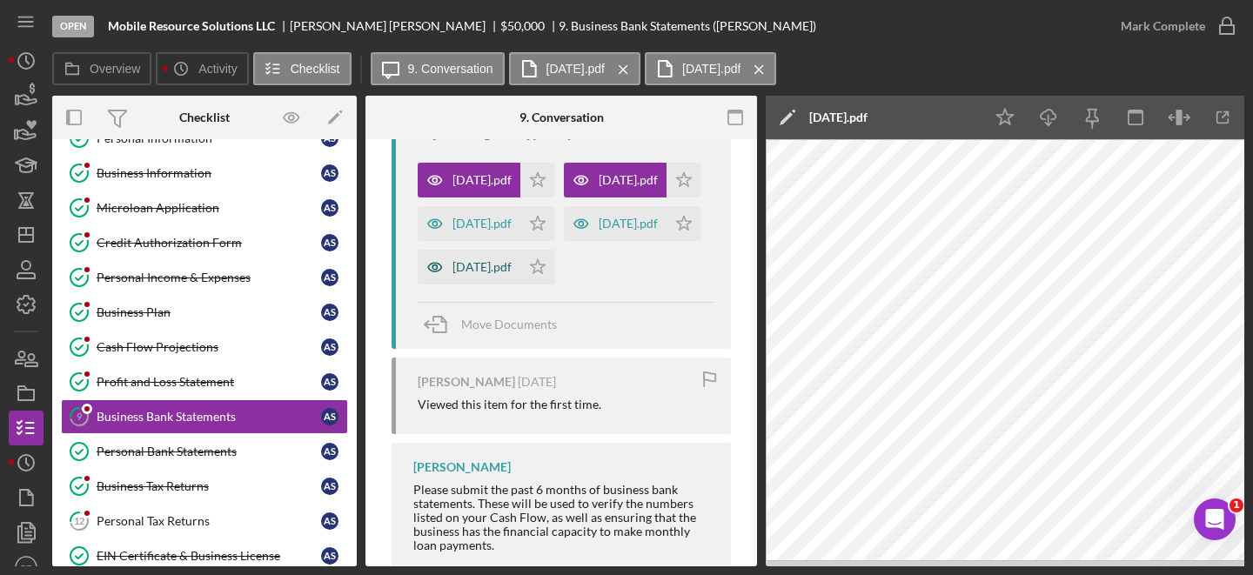
click at [505, 285] on div "[DATE].pdf" at bounding box center [469, 267] width 103 height 35
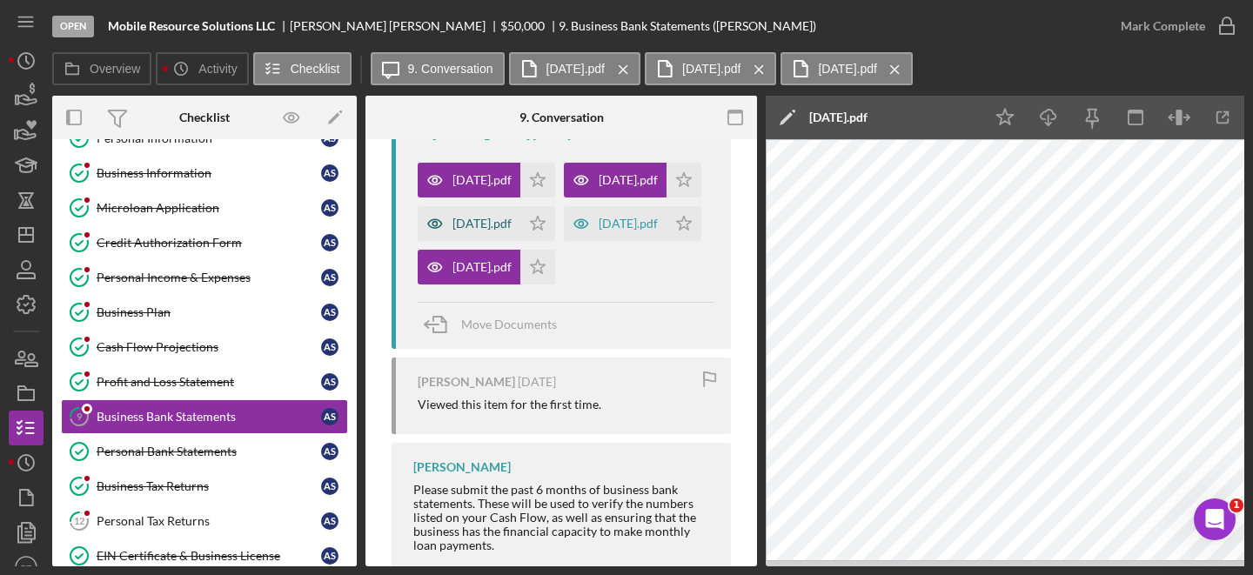
click at [506, 241] on div "[DATE].pdf" at bounding box center [469, 223] width 103 height 35
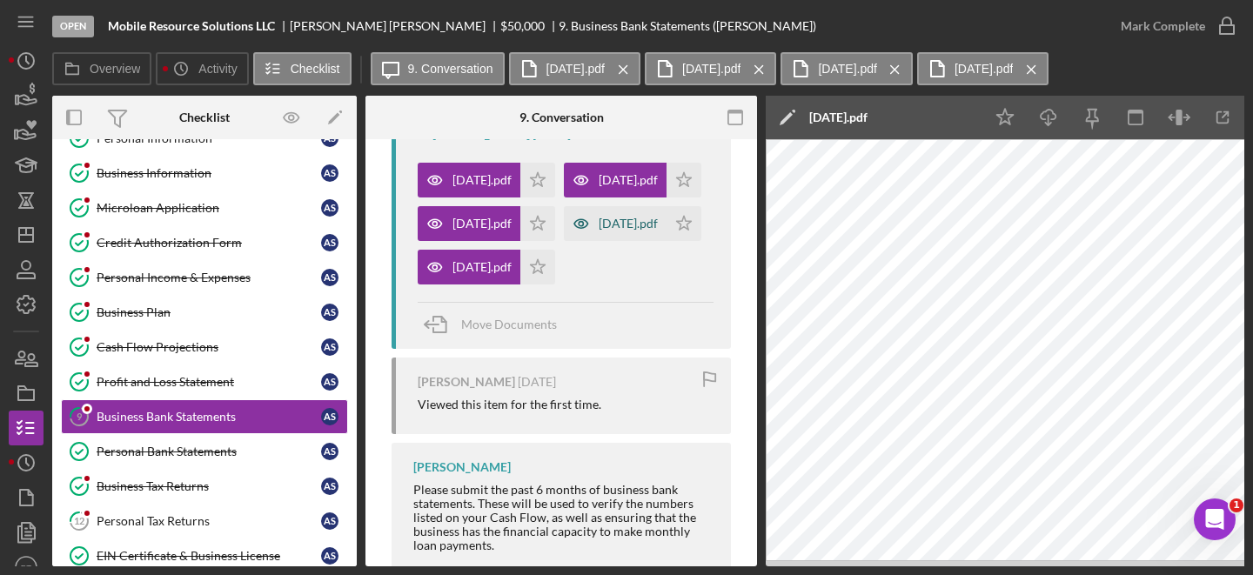
click at [599, 231] on div "[DATE].pdf" at bounding box center [628, 224] width 59 height 14
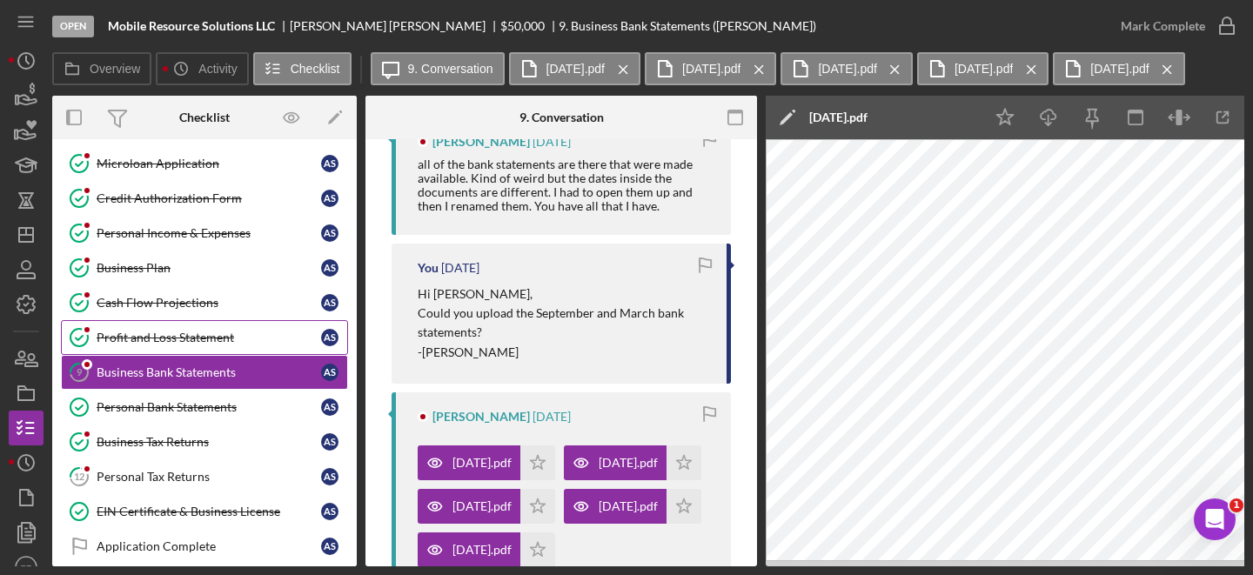
scroll to position [0, 0]
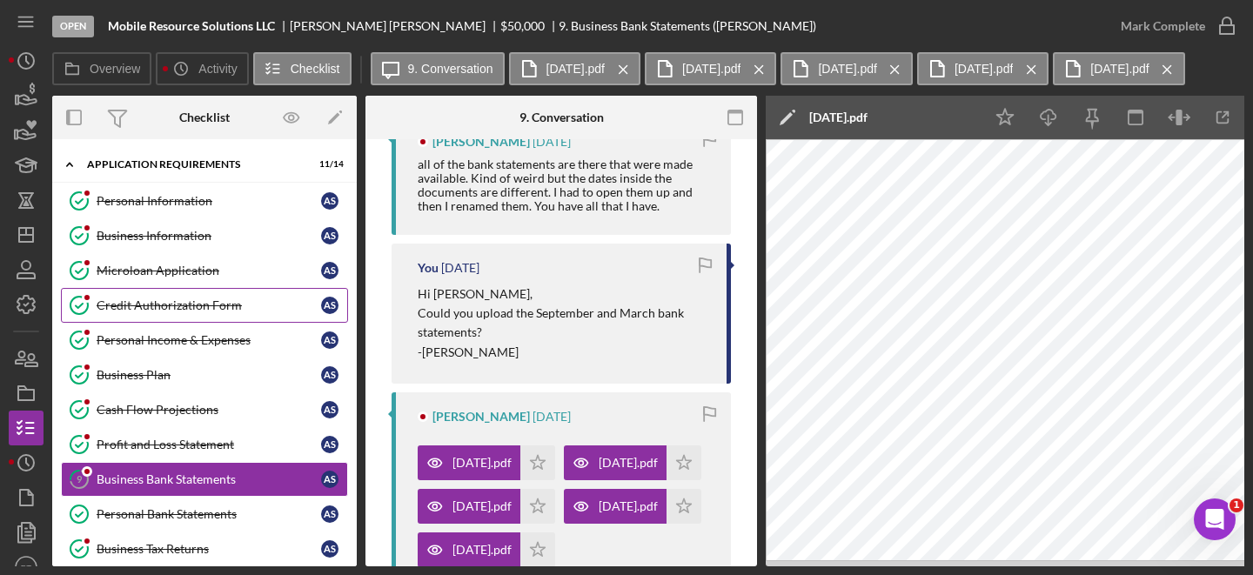
click at [178, 299] on div "Credit Authorization Form" at bounding box center [209, 306] width 225 height 14
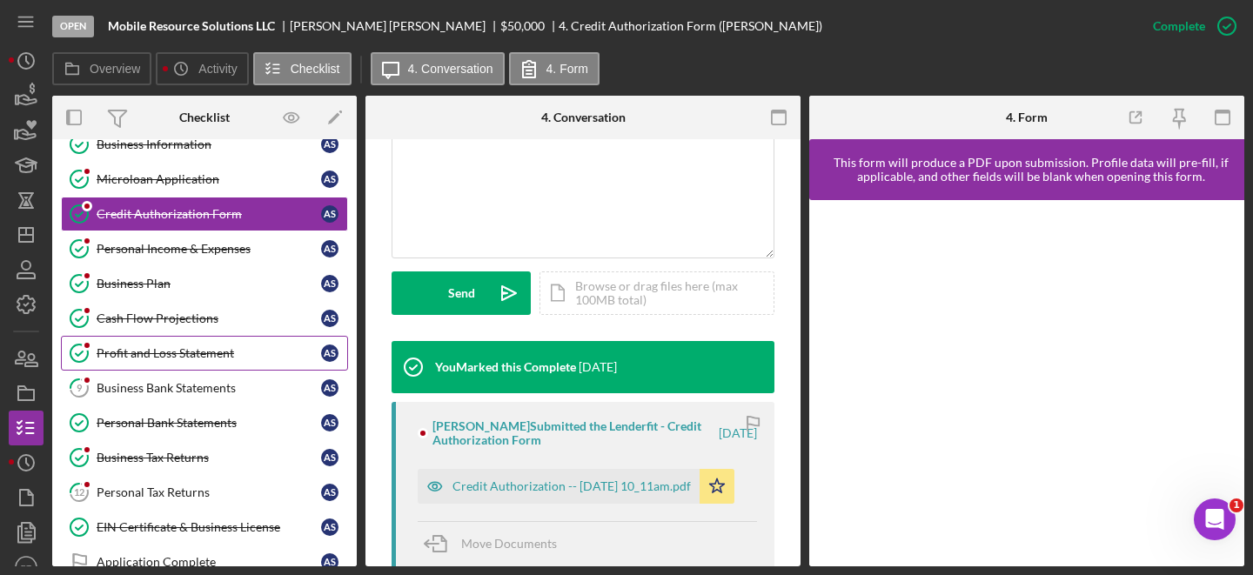
scroll to position [108, 0]
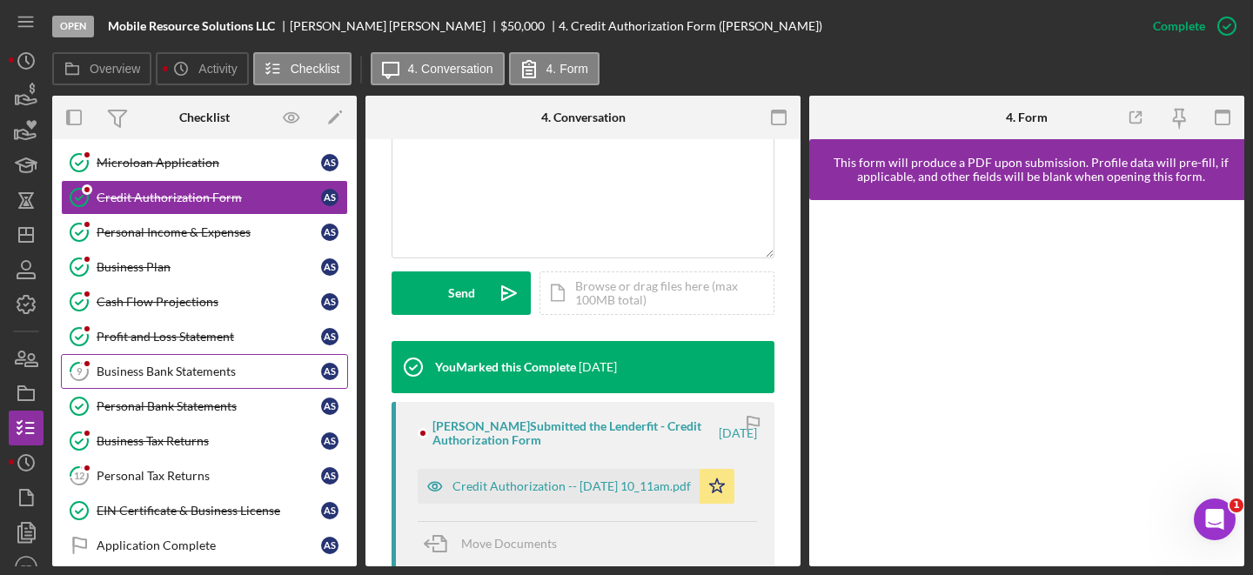
click at [235, 356] on link "9 Business Bank Statements A S" at bounding box center [204, 371] width 287 height 35
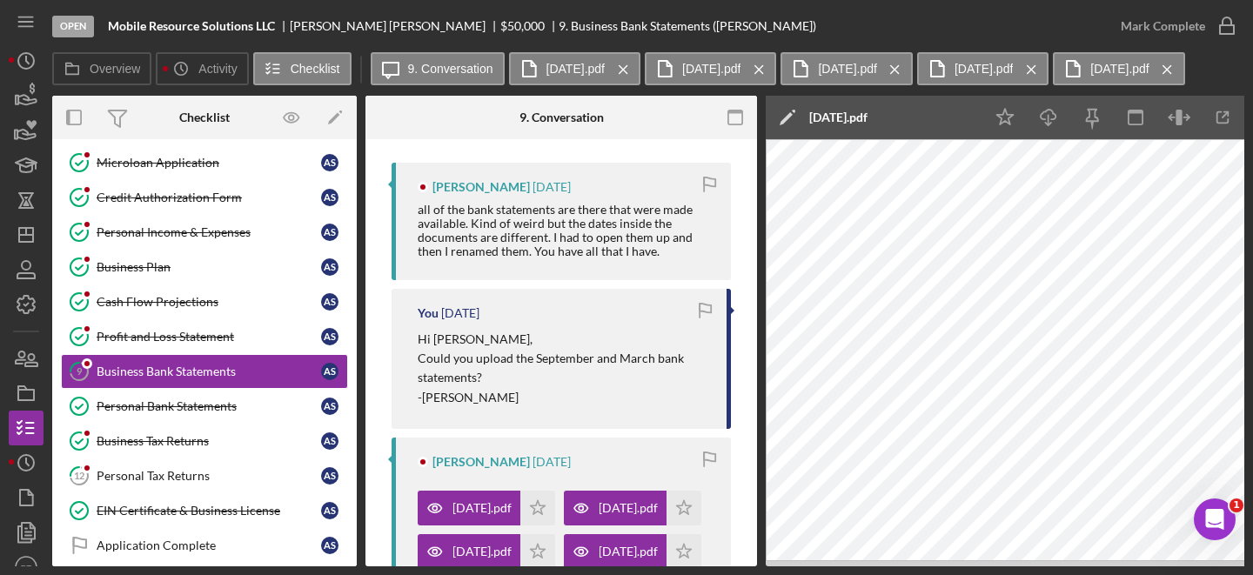
scroll to position [338, 0]
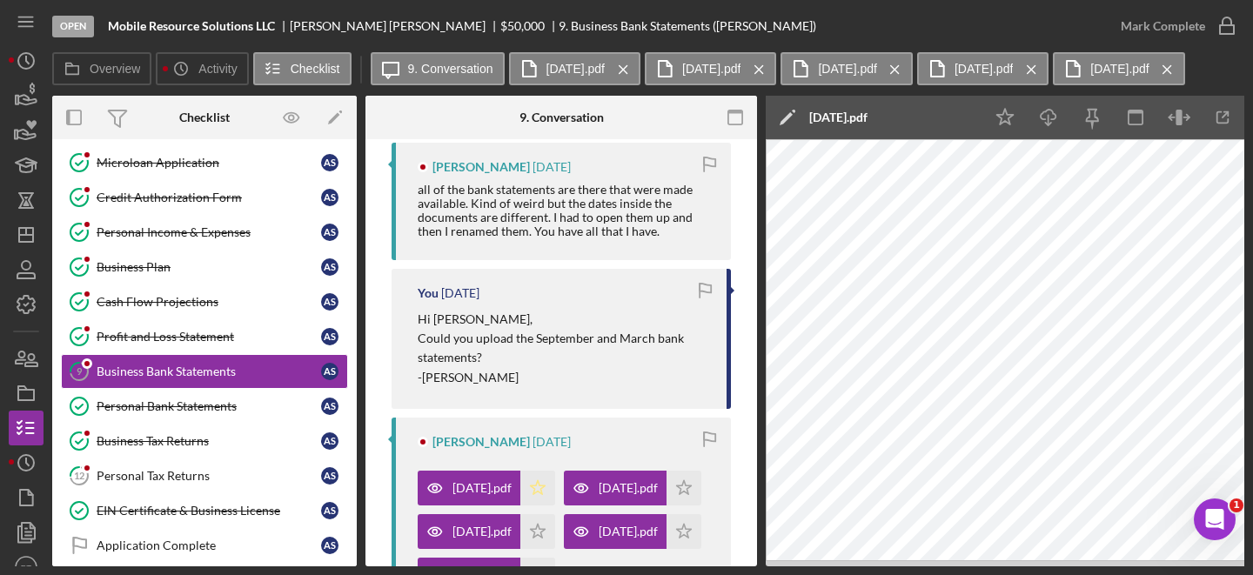
click at [546, 486] on polygon "button" at bounding box center [538, 487] width 15 height 14
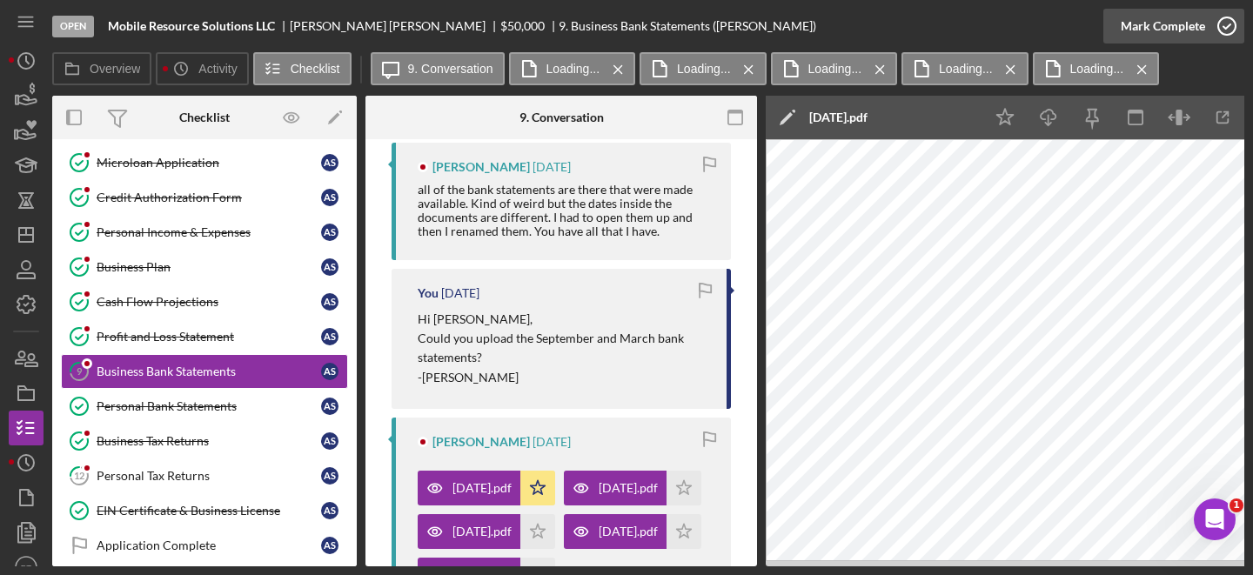
click at [1228, 23] on icon "button" at bounding box center [1227, 26] width 44 height 44
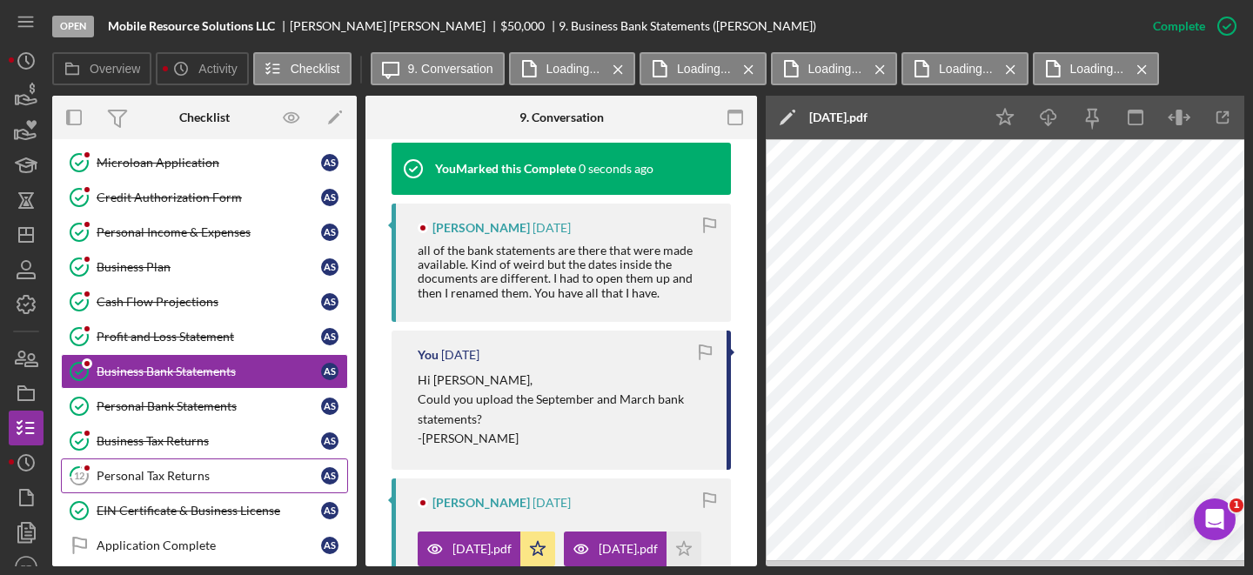
click at [212, 472] on div "Personal Tax Returns" at bounding box center [209, 476] width 225 height 14
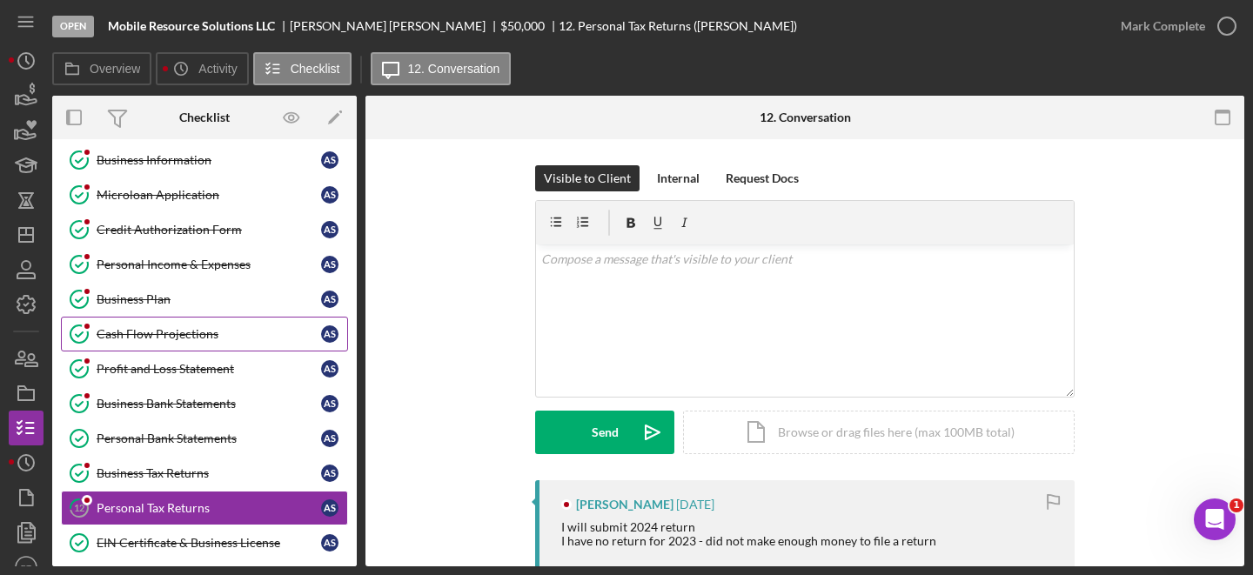
scroll to position [66, 0]
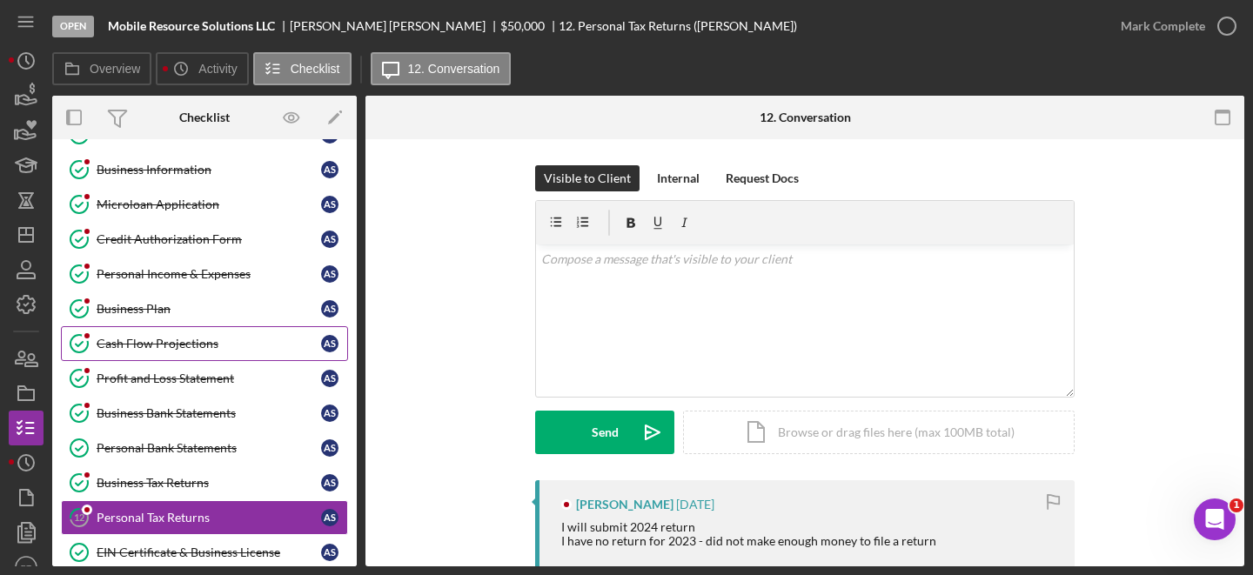
click at [193, 331] on link "Cash Flow Projections Cash Flow Projections A S" at bounding box center [204, 343] width 287 height 35
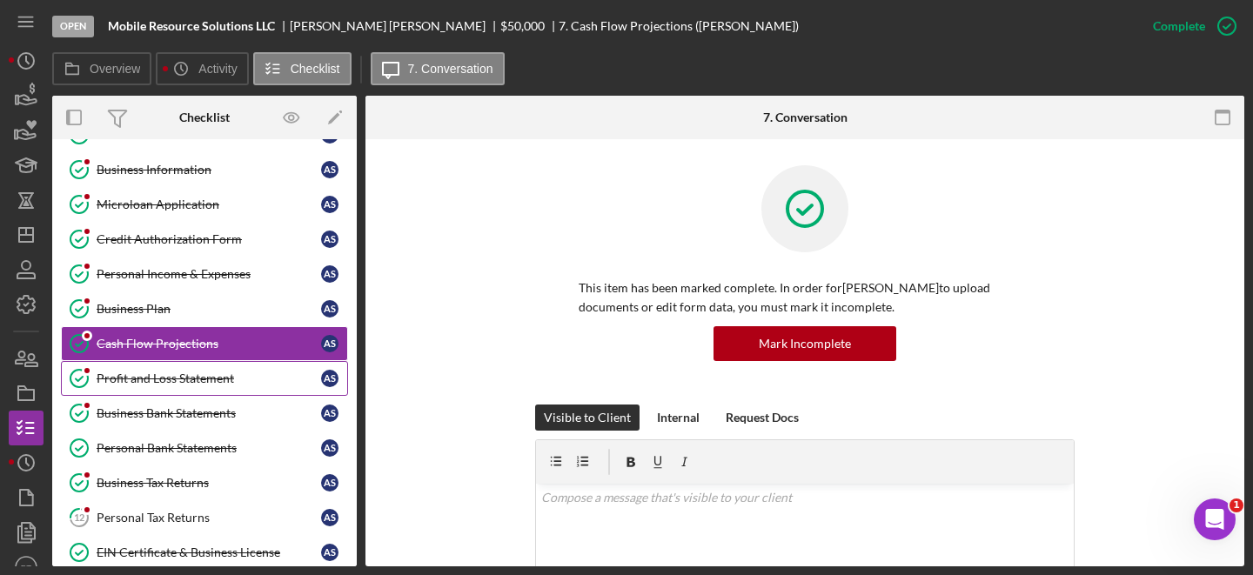
click at [190, 380] on div "Profit and Loss Statement" at bounding box center [209, 379] width 225 height 14
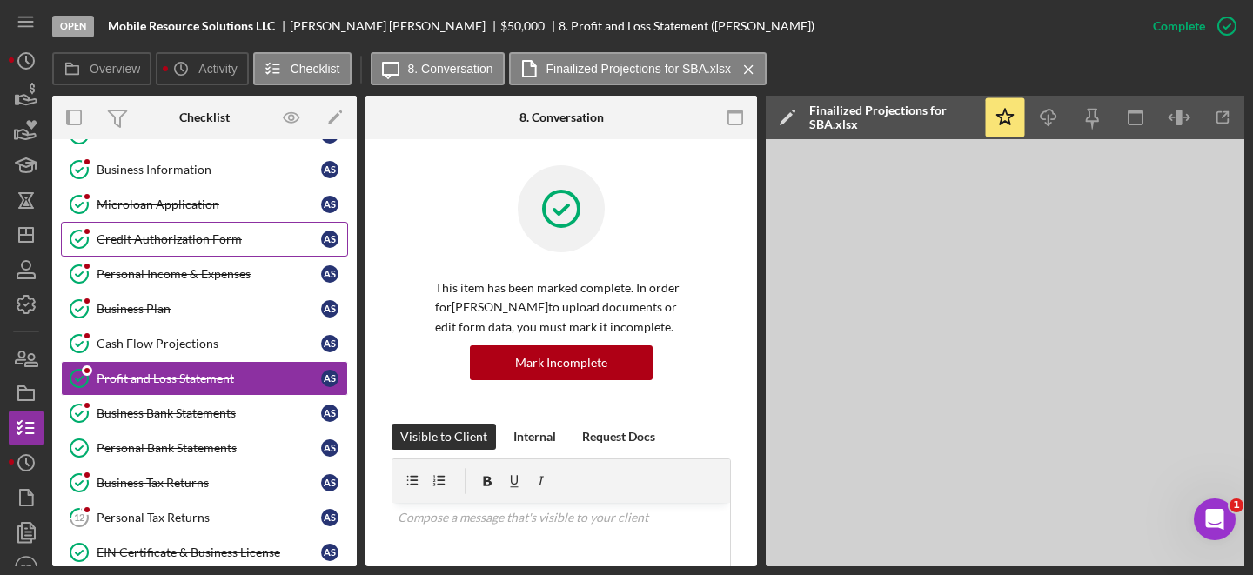
click at [228, 242] on div "Credit Authorization Form" at bounding box center [209, 239] width 225 height 14
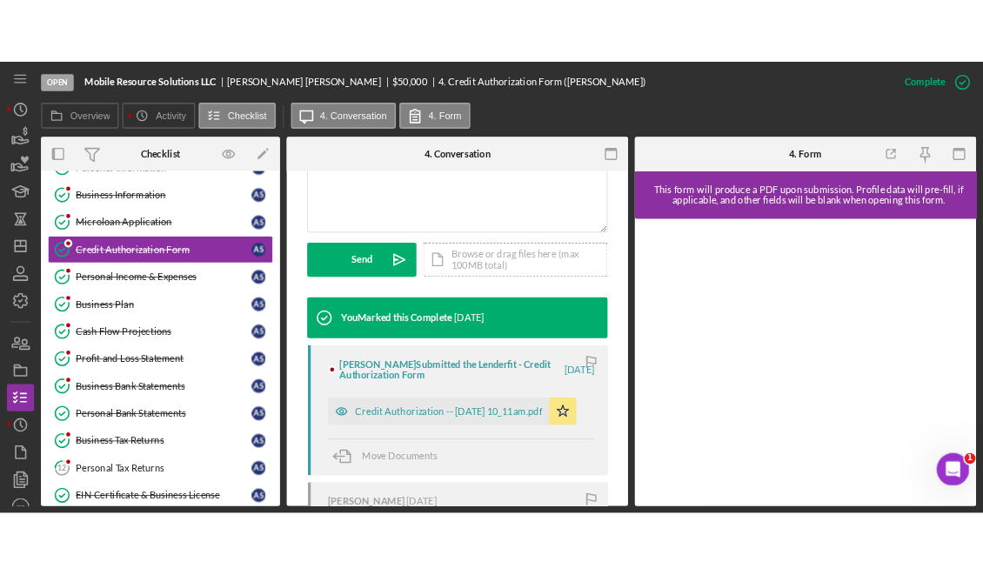
scroll to position [530, 0]
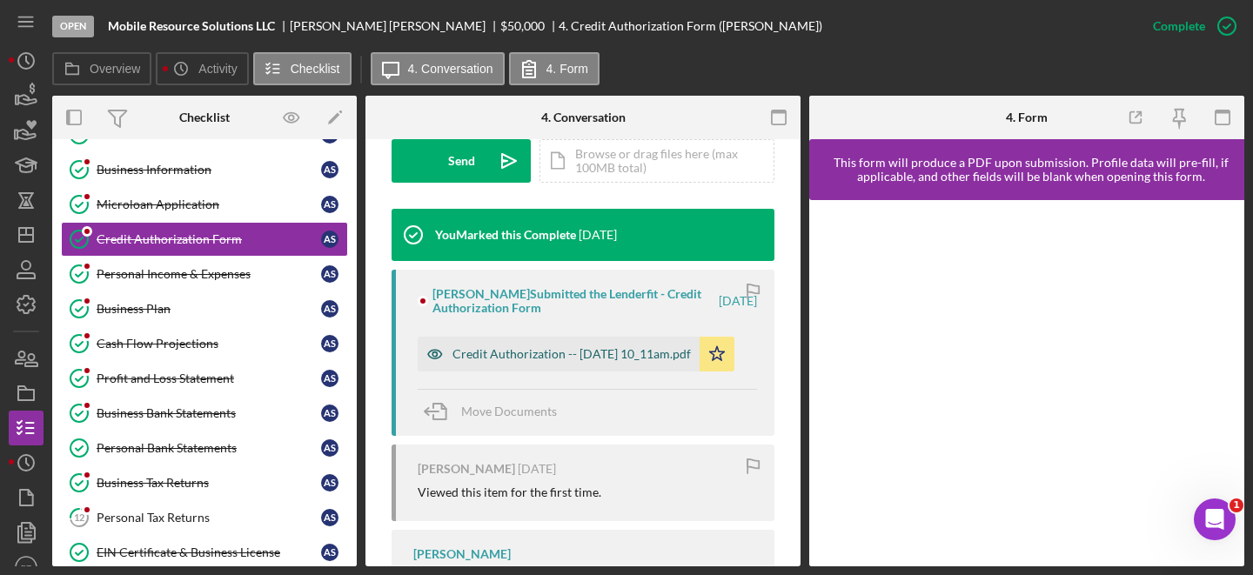
click at [598, 359] on div "Credit Authorization -- [DATE] 10_11am.pdf" at bounding box center [572, 354] width 238 height 14
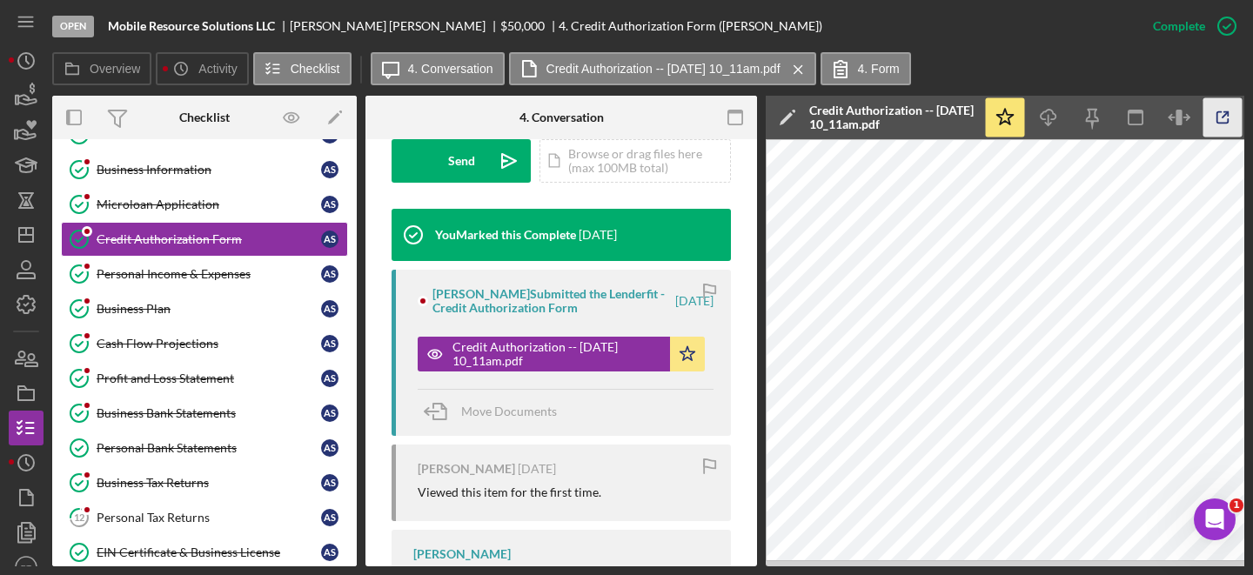
click at [1231, 125] on icon "button" at bounding box center [1223, 117] width 39 height 39
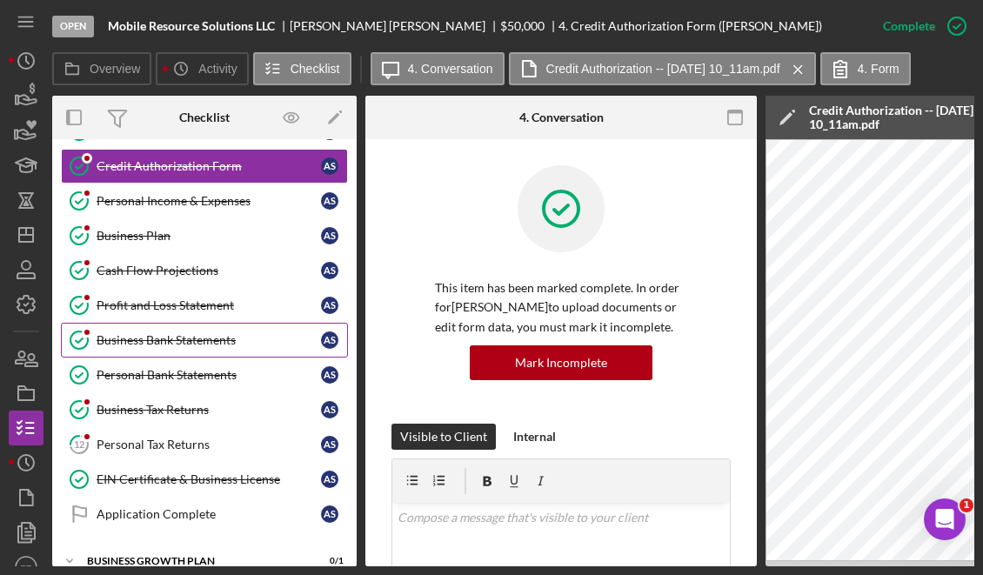
scroll to position [138, 0]
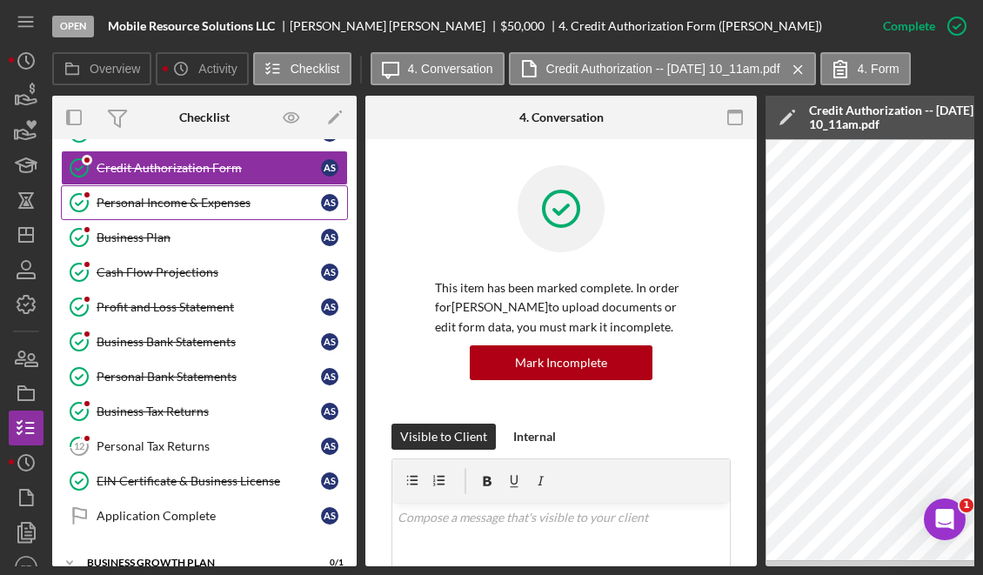
click at [181, 215] on link "Personal Income & Expenses Personal Income & Expenses A S" at bounding box center [204, 202] width 287 height 35
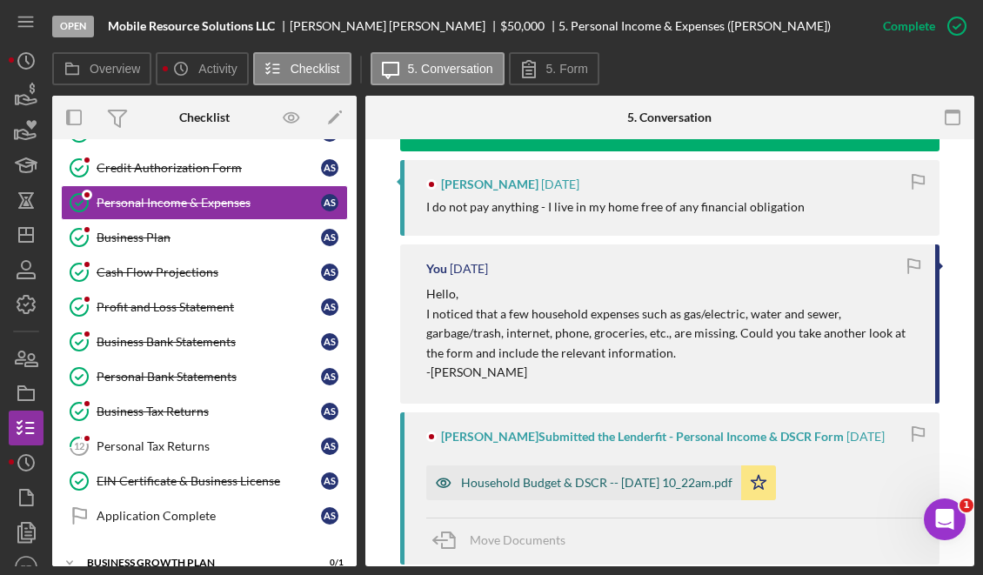
click at [523, 476] on div "Household Budget & DSCR -- [DATE] 10_22am.pdf" at bounding box center [597, 483] width 272 height 14
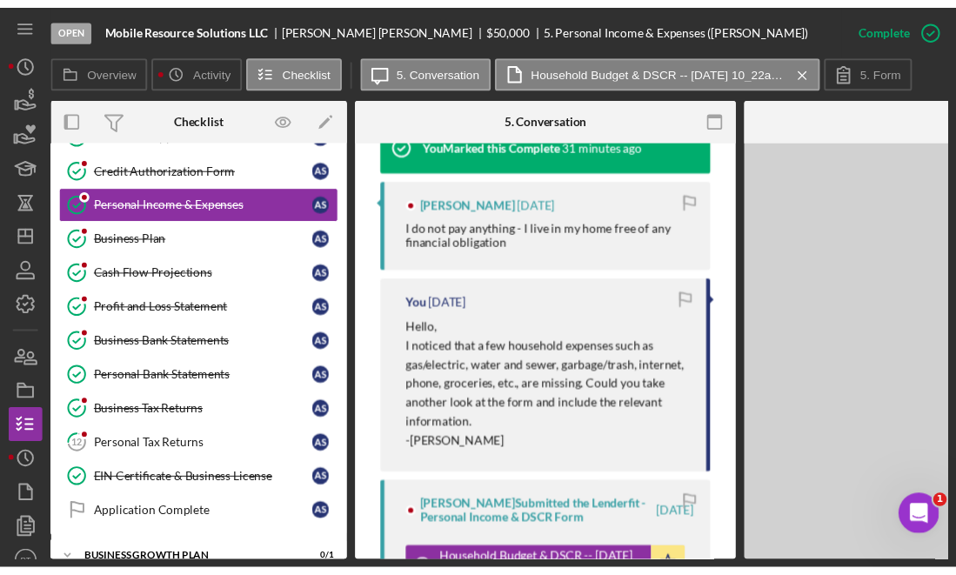
scroll to position [768, 0]
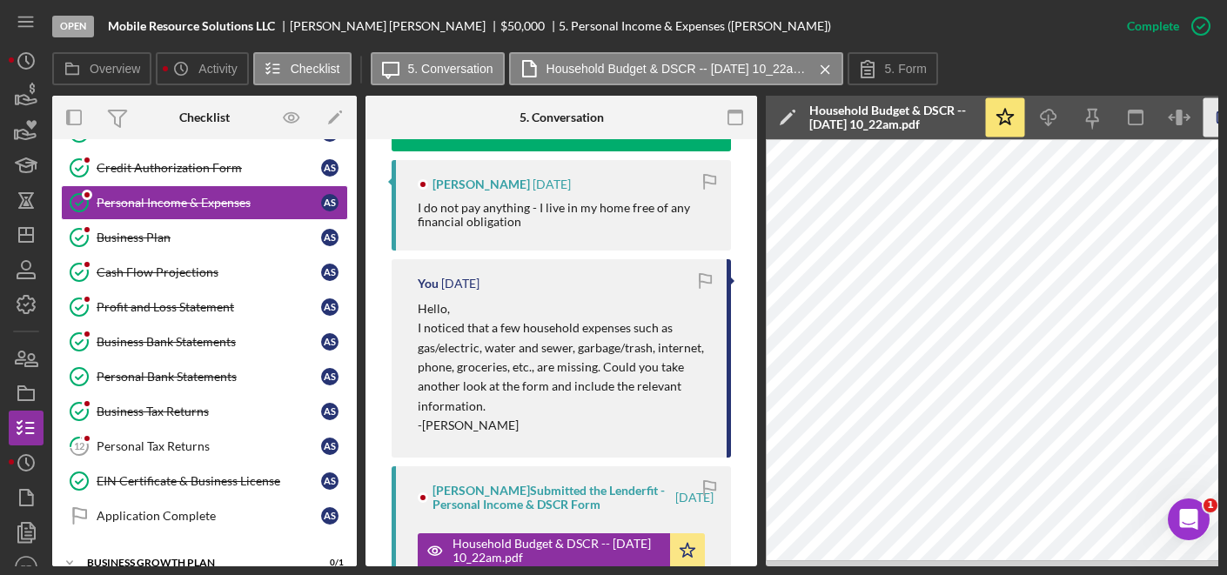
click at [1215, 118] on icon "button" at bounding box center [1223, 117] width 39 height 39
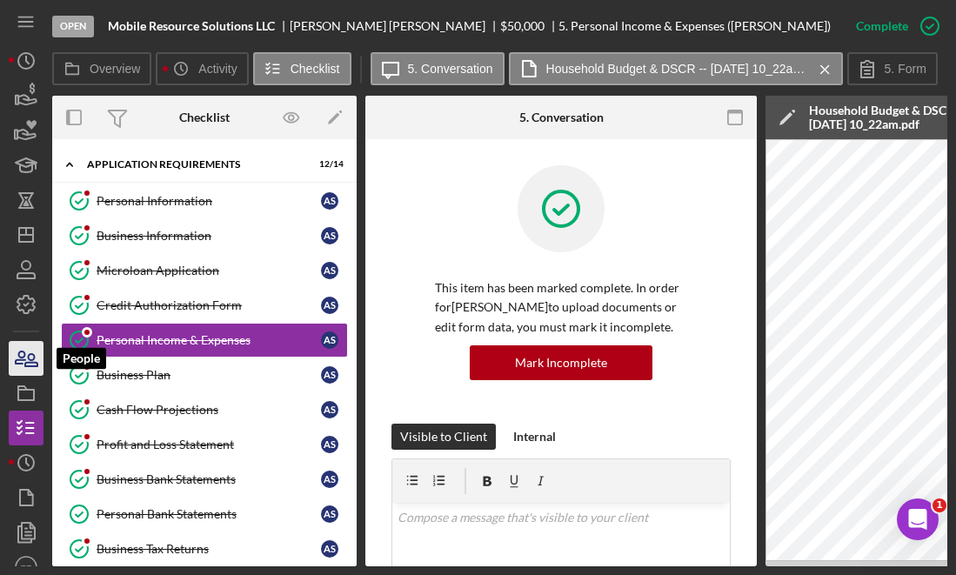
click at [31, 357] on icon "button" at bounding box center [26, 359] width 44 height 44
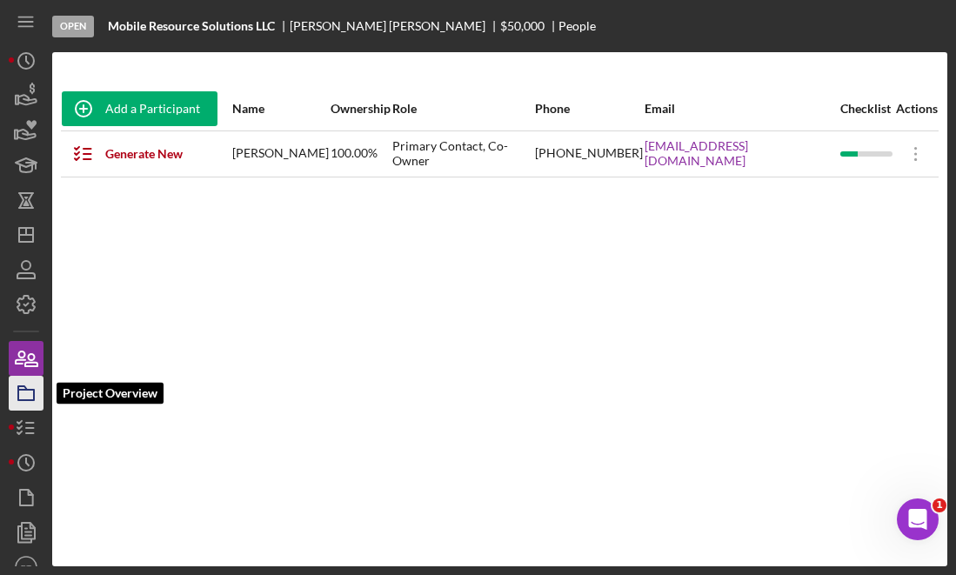
click at [30, 391] on icon "button" at bounding box center [26, 394] width 44 height 44
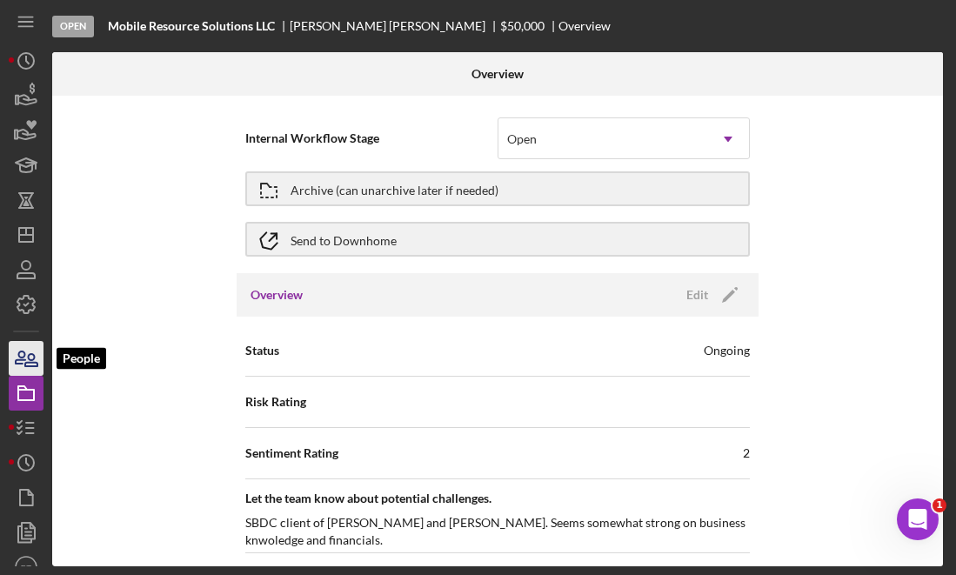
click at [24, 355] on icon "button" at bounding box center [21, 358] width 10 height 12
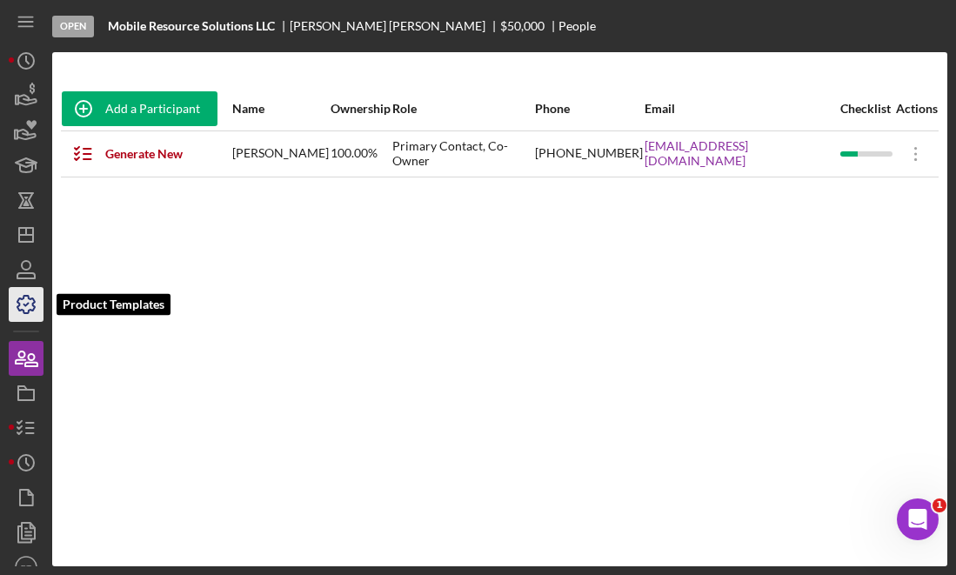
click at [30, 306] on icon "button" at bounding box center [26, 305] width 44 height 44
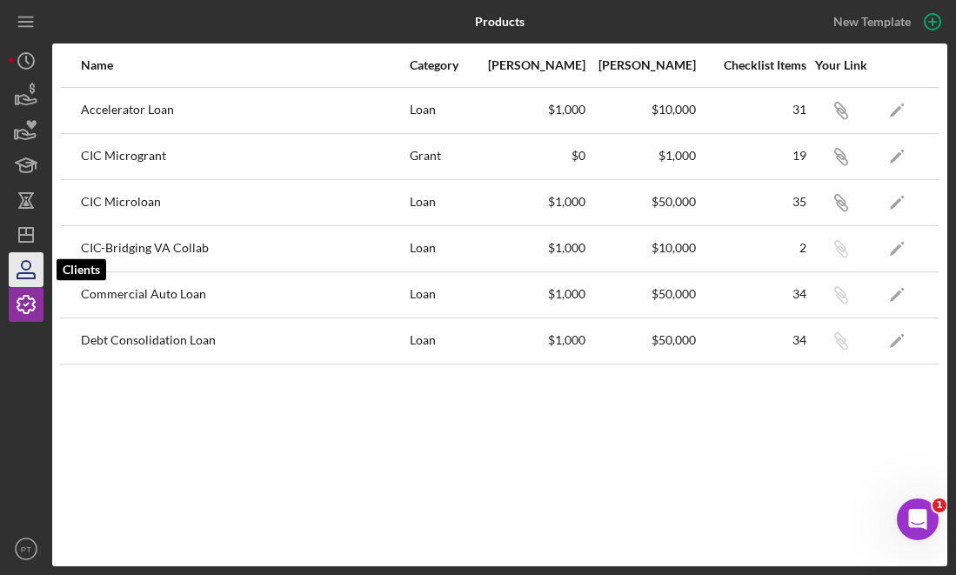
click at [28, 265] on icon "button" at bounding box center [26, 270] width 44 height 44
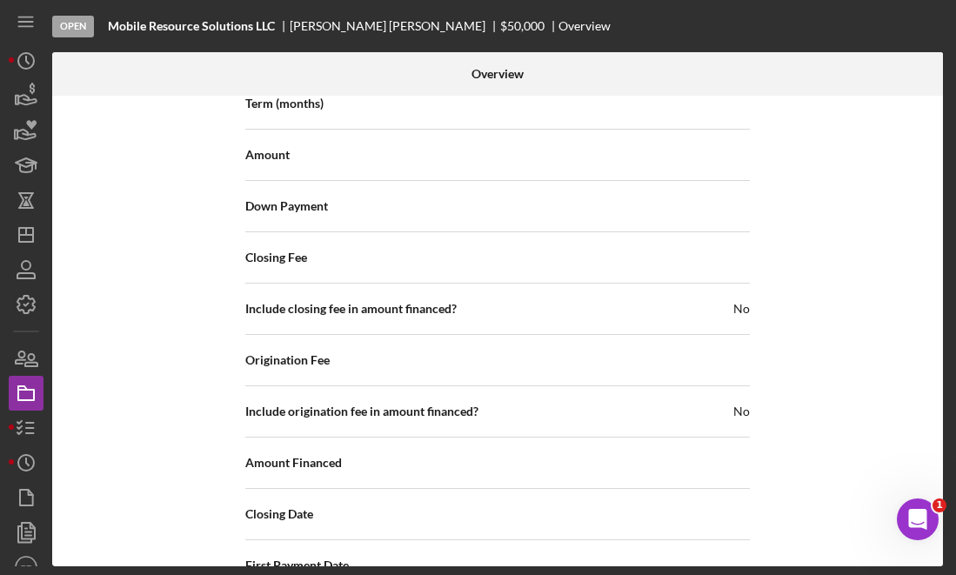
scroll to position [1905, 0]
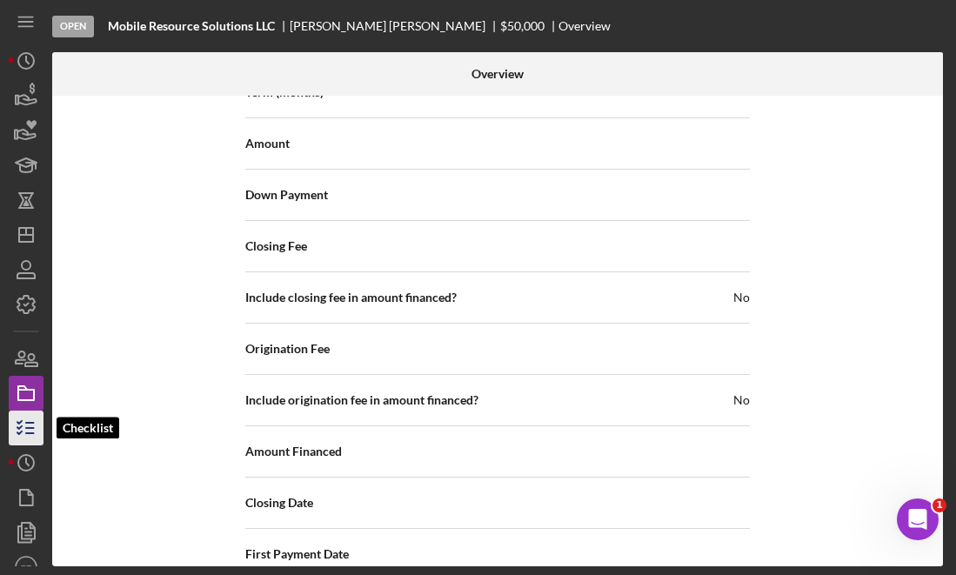
click at [32, 428] on line "button" at bounding box center [30, 428] width 8 height 0
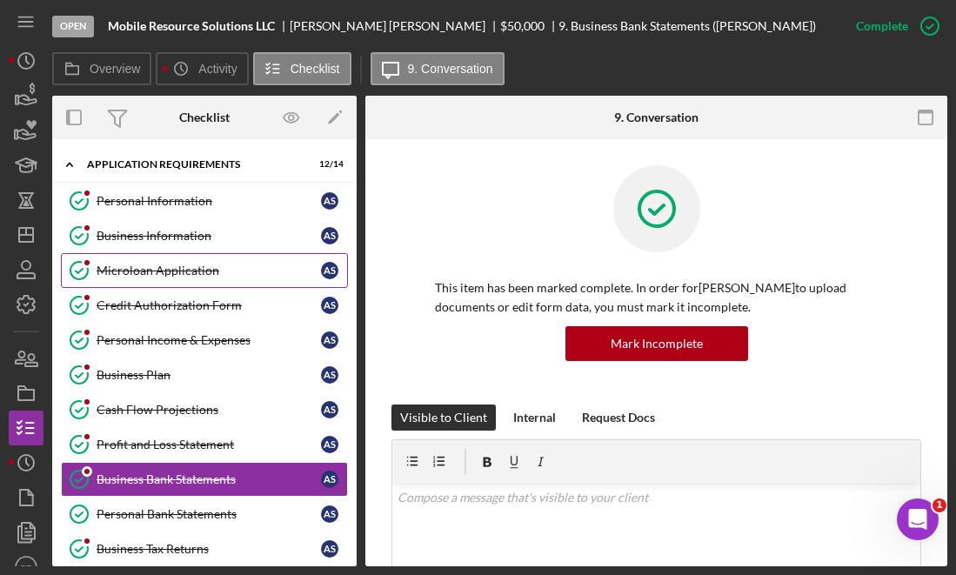
click at [179, 261] on link "Microloan Application Microloan Application A S" at bounding box center [204, 270] width 287 height 35
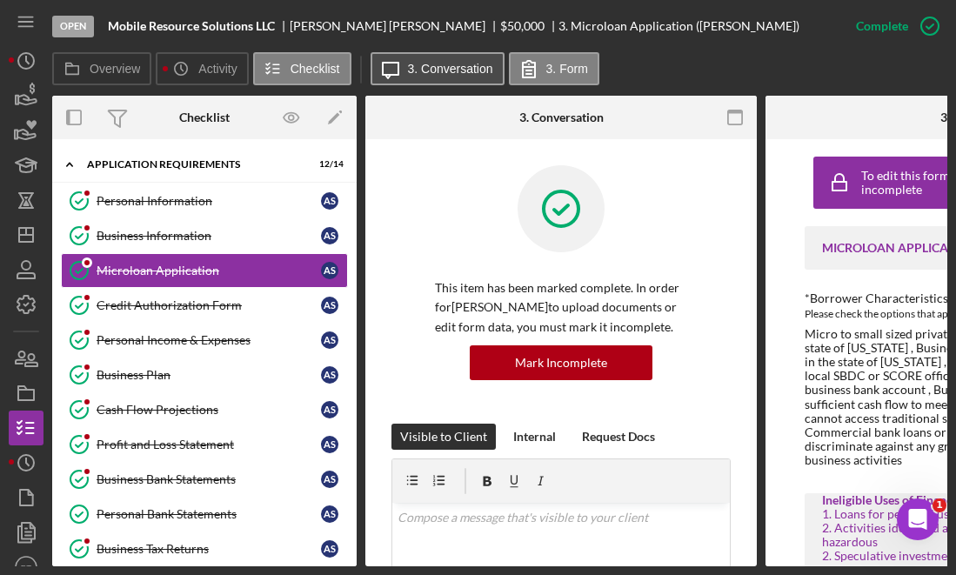
click at [443, 80] on button "Icon/Message 3. Conversation" at bounding box center [438, 68] width 134 height 33
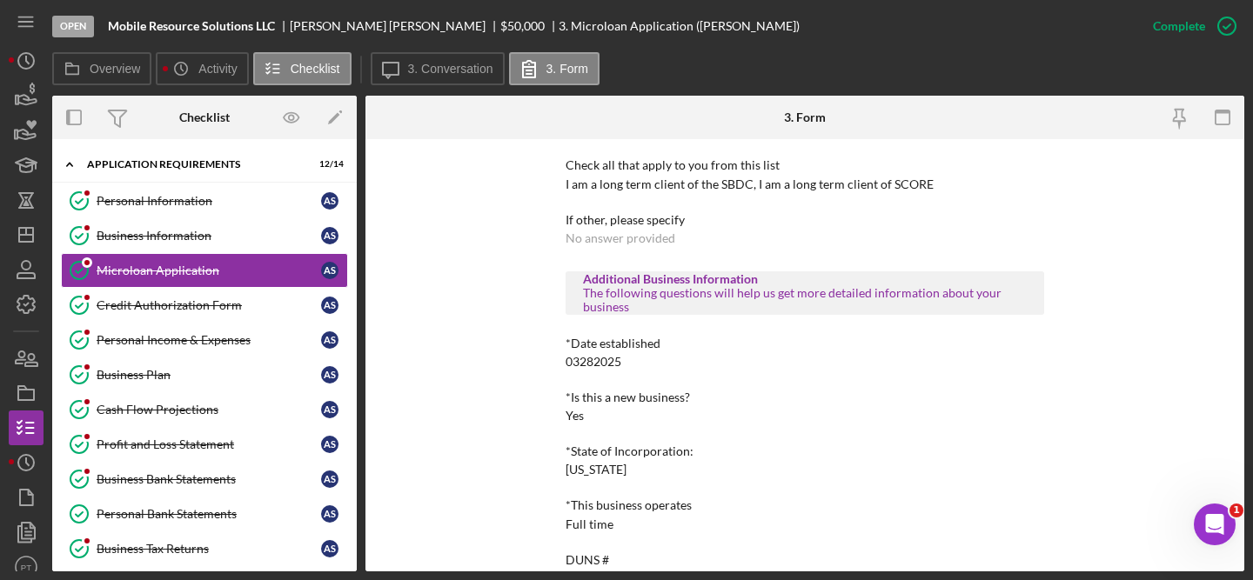
scroll to position [1150, 0]
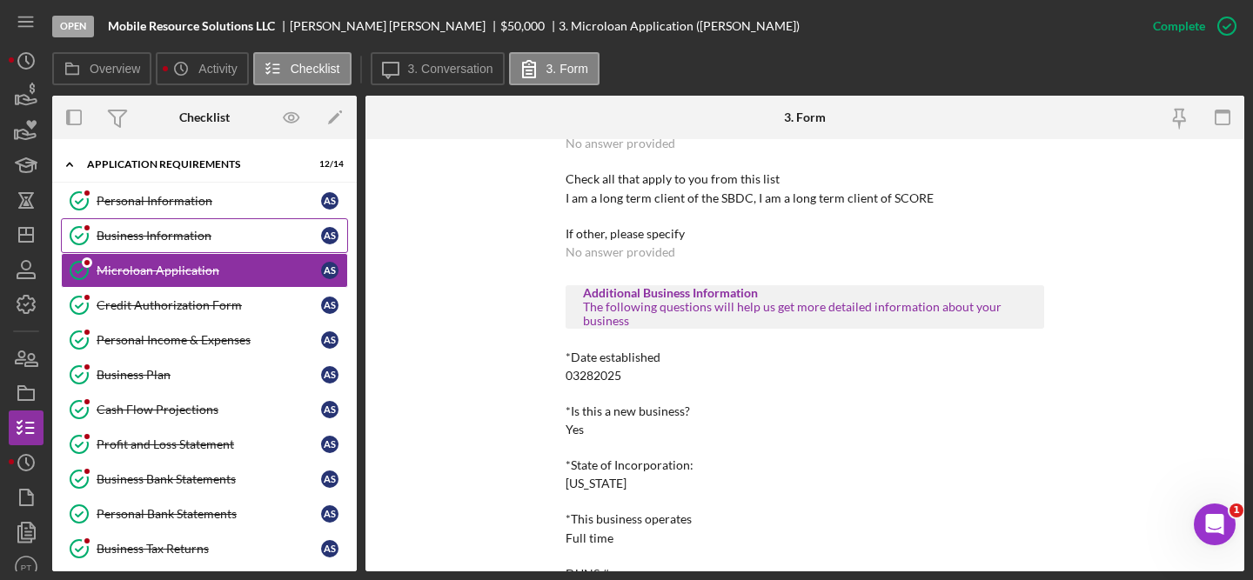
click at [238, 247] on link "Business Information Business Information A S" at bounding box center [204, 235] width 287 height 35
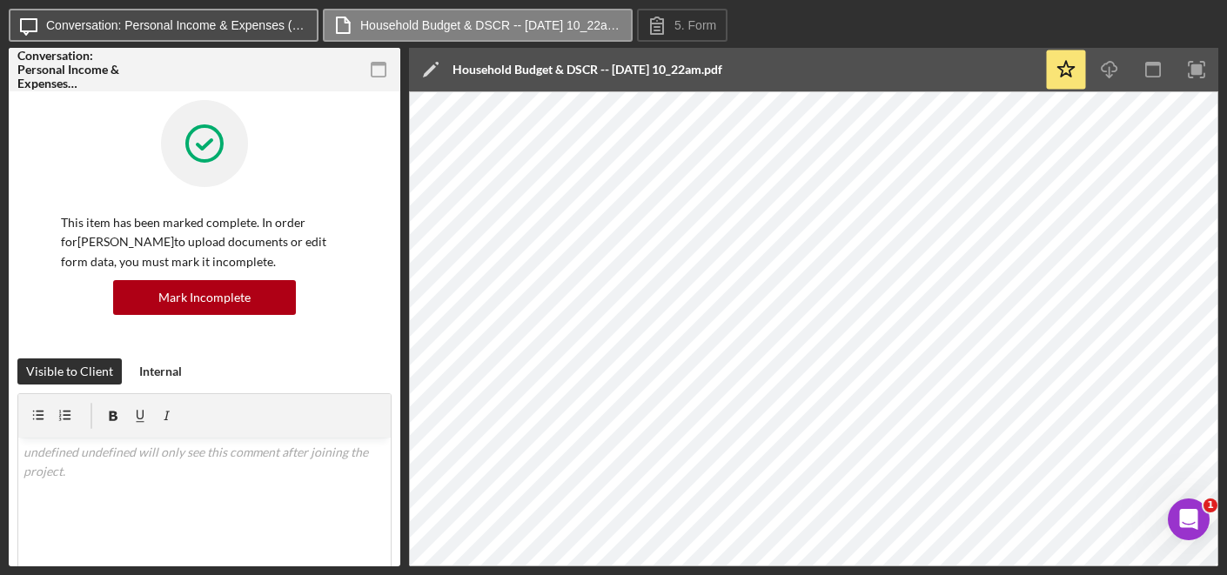
click at [237, 20] on label "Conversation: Personal Income & Expenses (Andrew S.)" at bounding box center [176, 25] width 261 height 14
